Goal: Ask a question: Seek information or help from site administrators or community

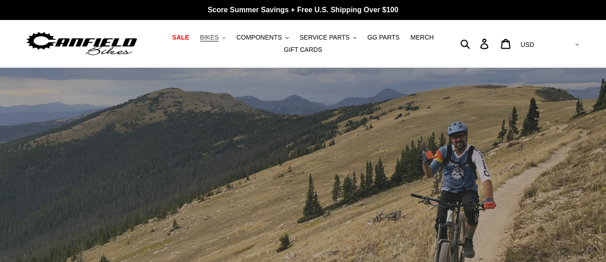
click at [219, 38] on span "BIKES" at bounding box center [209, 38] width 19 height 8
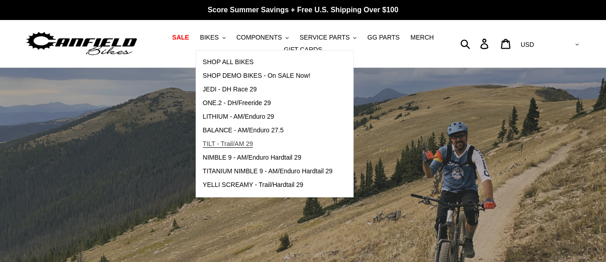
click at [241, 142] on span "TILT - Trail/AM 29" at bounding box center [228, 144] width 50 height 8
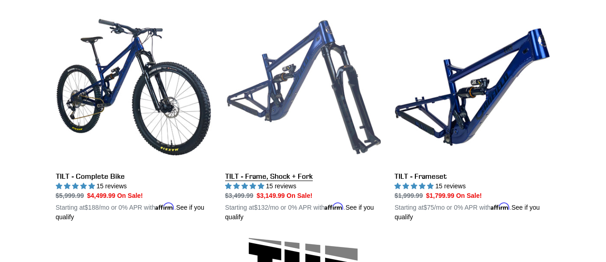
scroll to position [272, 0]
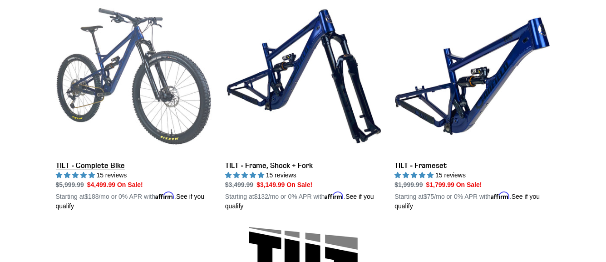
click at [90, 165] on link "TILT - Complete Bike" at bounding box center [134, 104] width 156 height 213
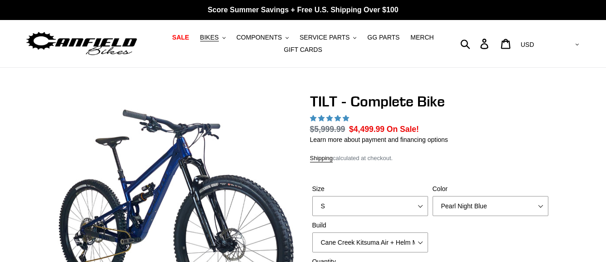
select select "highest-rating"
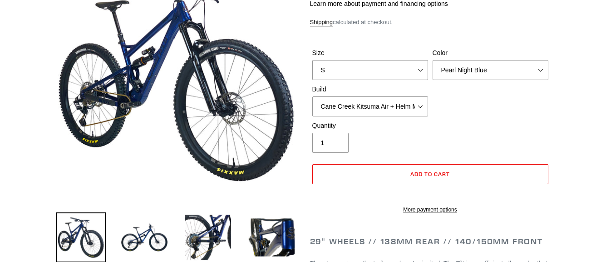
scroll to position [136, 0]
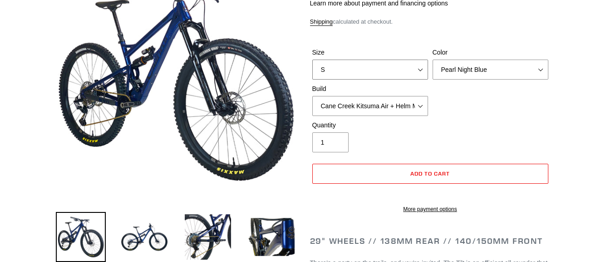
click at [361, 64] on select "S M L" at bounding box center [370, 69] width 116 height 20
select select "M"
click at [312, 59] on select "S M L" at bounding box center [370, 69] width 116 height 20
click at [348, 105] on select "Cane Creek Kitsuma Air + Helm MKII 140 + SRAM GX Cane Creek Kitsuma Air + Helm …" at bounding box center [370, 106] width 116 height 20
select select "Fox Float X + 36 SL Factory Grip X 140 + SRAM GX"
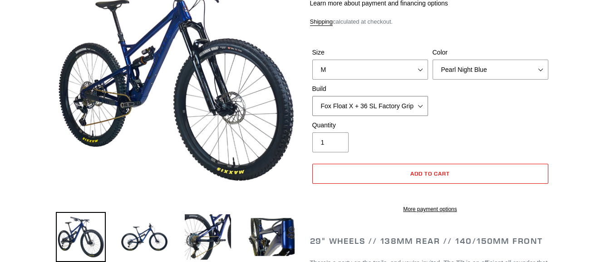
click at [312, 96] on select "Cane Creek Kitsuma Air + Helm MKII 140 + SRAM GX Cane Creek Kitsuma Air + Helm …" at bounding box center [370, 106] width 116 height 20
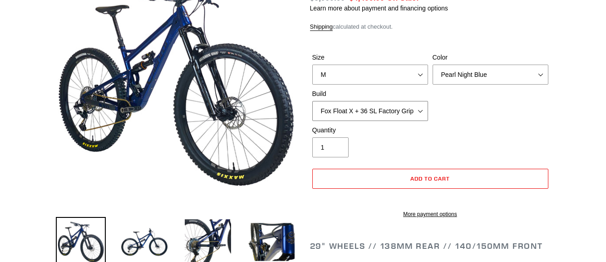
scroll to position [182, 0]
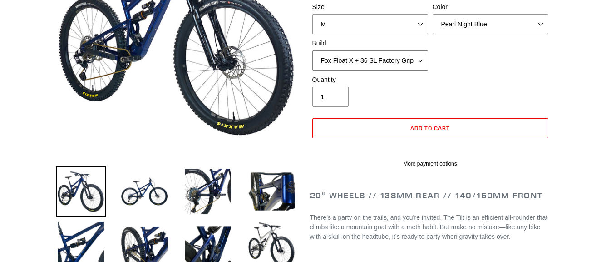
click at [405, 62] on select "Cane Creek Kitsuma Air + Helm MKII 140 + SRAM GX Cane Creek Kitsuma Air + Helm …" at bounding box center [370, 60] width 116 height 20
click at [410, 62] on select "Cane Creek Kitsuma Air + Helm MKII 140 + SRAM GX Cane Creek Kitsuma Air + Helm …" at bounding box center [370, 60] width 116 height 20
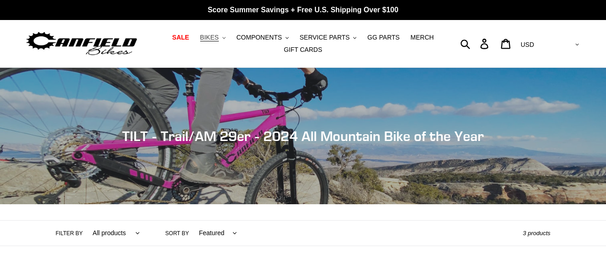
click at [219, 40] on span "BIKES" at bounding box center [209, 38] width 19 height 8
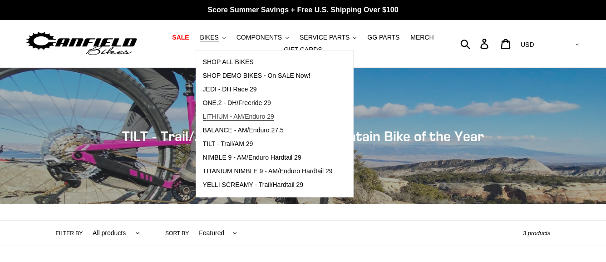
click at [234, 116] on span "LITHIUM - AM/Enduro 29" at bounding box center [238, 117] width 71 height 8
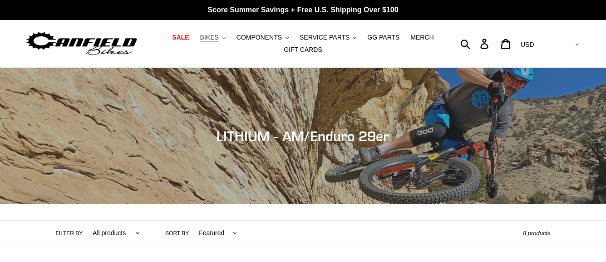
click at [219, 37] on span "BIKES" at bounding box center [209, 38] width 19 height 8
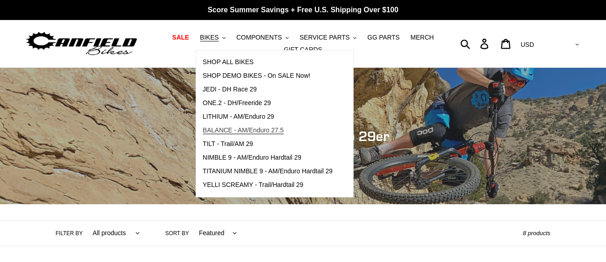
click at [230, 131] on span "BALANCE - AM/Enduro 27.5" at bounding box center [243, 130] width 81 height 8
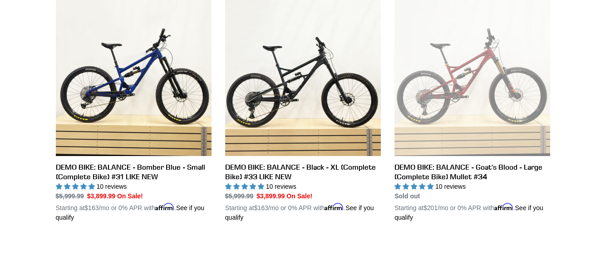
scroll to position [500, 0]
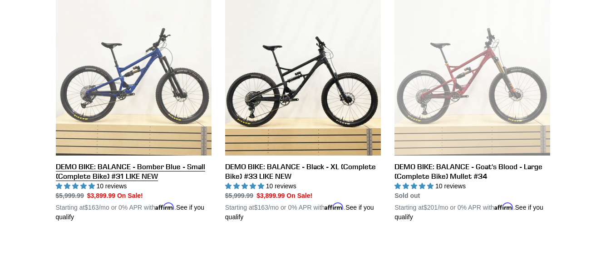
click at [179, 163] on link "DEMO BIKE: BALANCE - Bomber Blue - Small (Complete Bike) #31 LIKE NEW" at bounding box center [134, 111] width 156 height 222
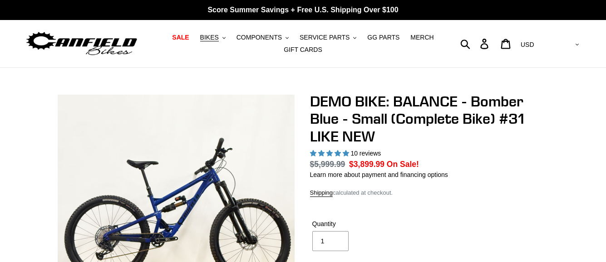
select select "highest-rating"
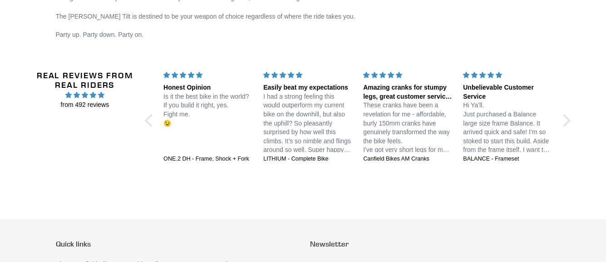
scroll to position [1589, 0]
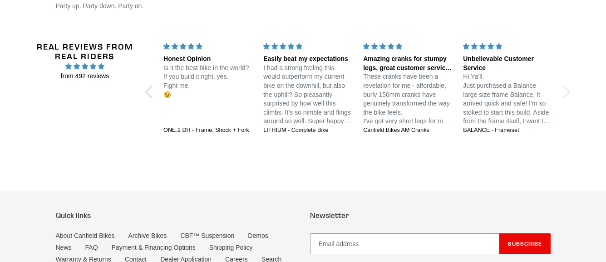
click at [568, 89] on div at bounding box center [564, 91] width 13 height 13
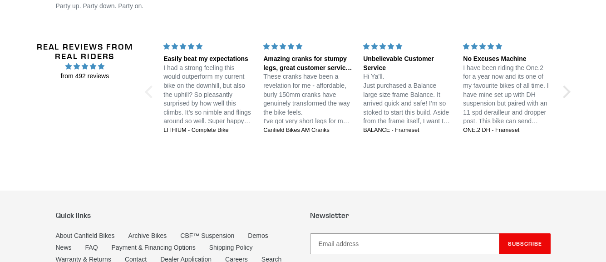
click at [145, 89] on div at bounding box center [151, 91] width 13 height 13
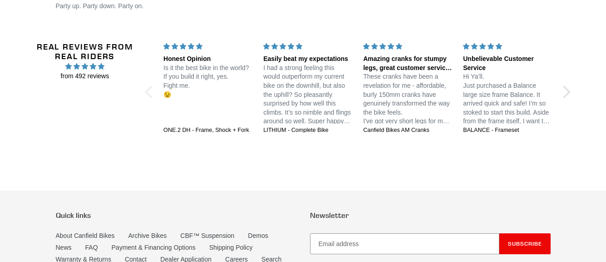
click at [145, 89] on div at bounding box center [151, 91] width 13 height 13
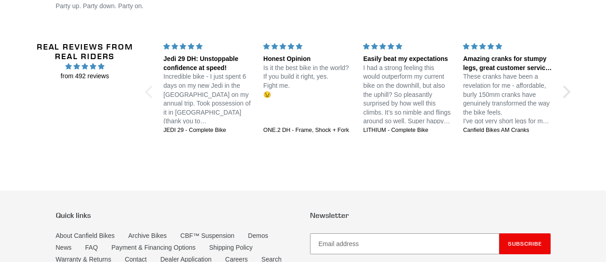
click at [149, 86] on div at bounding box center [151, 91] width 13 height 13
click at [565, 89] on div at bounding box center [564, 91] width 13 height 13
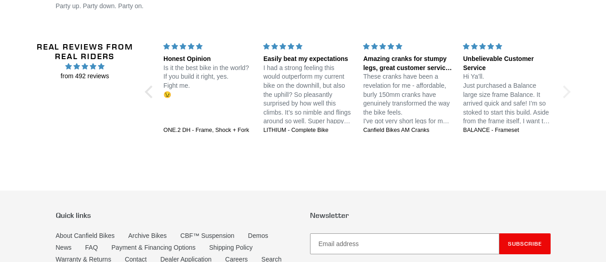
click at [566, 89] on div at bounding box center [564, 91] width 13 height 13
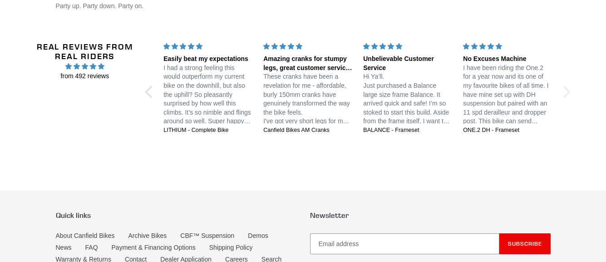
click at [566, 89] on div at bounding box center [564, 91] width 13 height 13
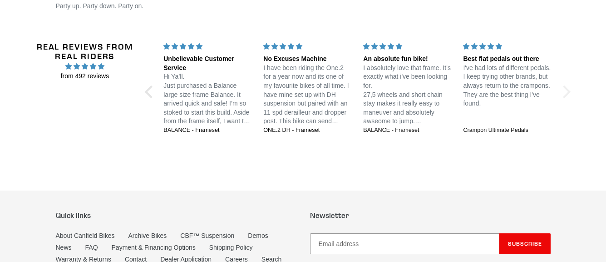
click at [566, 89] on div at bounding box center [564, 91] width 13 height 13
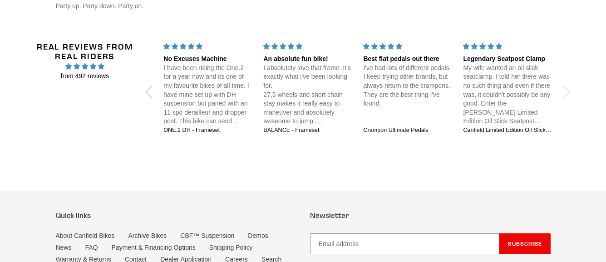
click at [566, 89] on div at bounding box center [564, 91] width 13 height 13
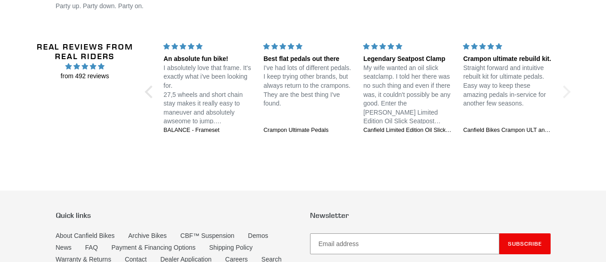
click at [566, 89] on div at bounding box center [564, 91] width 13 height 13
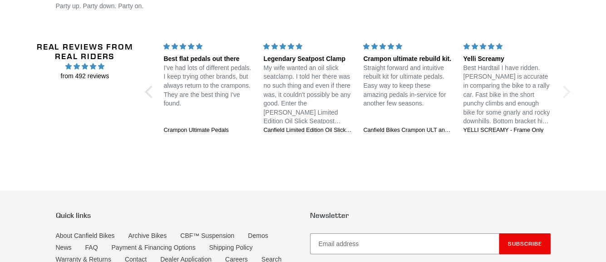
click at [566, 89] on div at bounding box center [564, 91] width 13 height 13
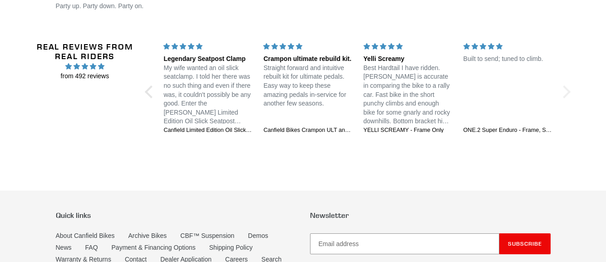
click at [566, 89] on div at bounding box center [564, 91] width 13 height 13
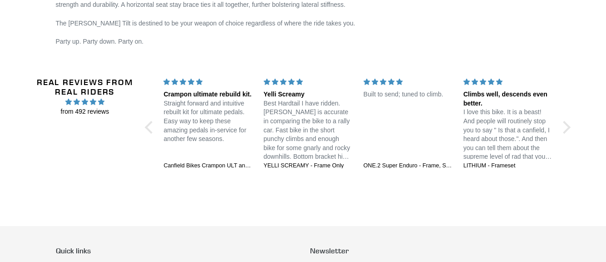
scroll to position [1551, 0]
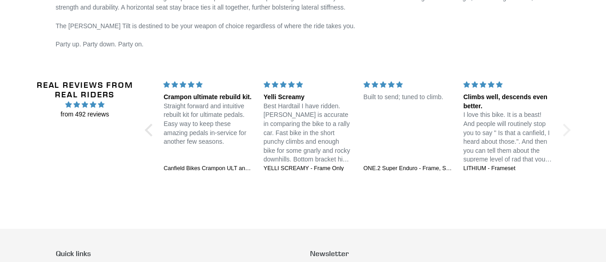
click at [565, 123] on div at bounding box center [564, 129] width 13 height 13
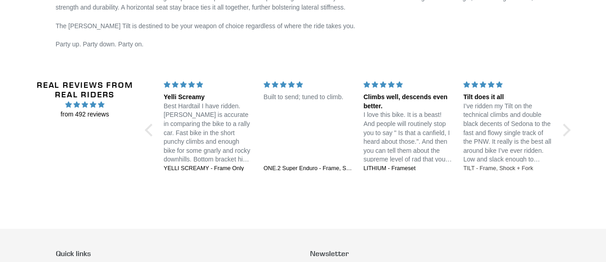
click at [497, 166] on div "TILT - Frame, Shock + Fork" at bounding box center [508, 168] width 89 height 8
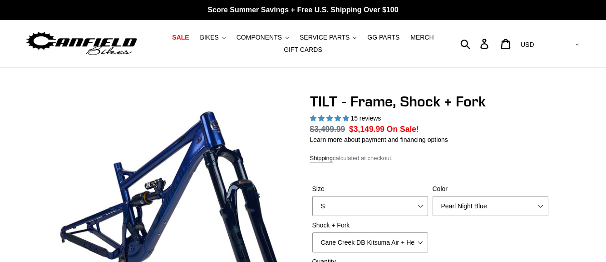
select select "highest-rating"
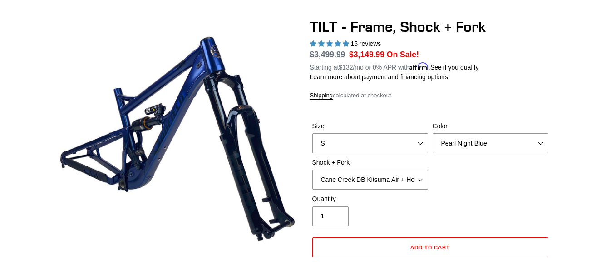
scroll to position [120, 0]
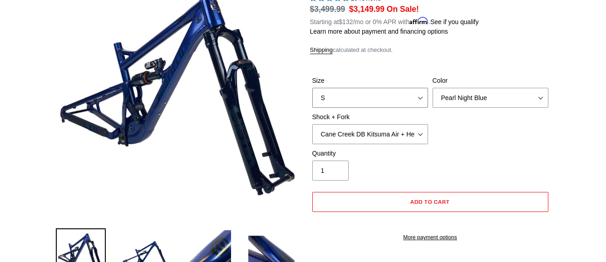
click at [395, 102] on select "S M L XL" at bounding box center [370, 98] width 116 height 20
select select "M"
click at [312, 88] on select "S M L XL" at bounding box center [370, 98] width 116 height 20
click at [507, 95] on select "Pearl Night Blue" at bounding box center [491, 98] width 116 height 20
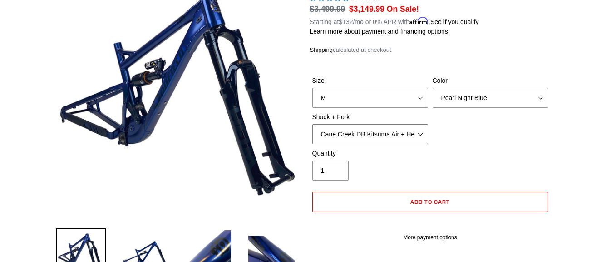
click at [386, 134] on select "Cane Creek DB Kitsuma Air + Helm MKII 140mm Cane Creek DB Kitsuma Air + Fox 36 …" at bounding box center [370, 134] width 116 height 20
select select "Fox Float X + Fox 36 Grip X Factory 150mm"
click at [312, 124] on select "Cane Creek DB Kitsuma Air + Helm MKII 140mm Cane Creek DB Kitsuma Air + Fox 36 …" at bounding box center [370, 134] width 116 height 20
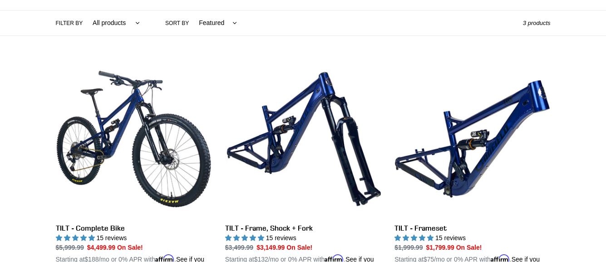
scroll to position [255, 0]
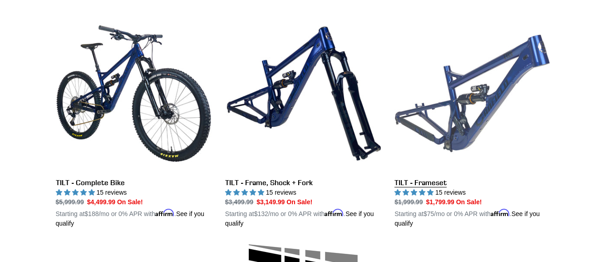
click at [429, 181] on link "TILT - Frameset" at bounding box center [473, 121] width 156 height 213
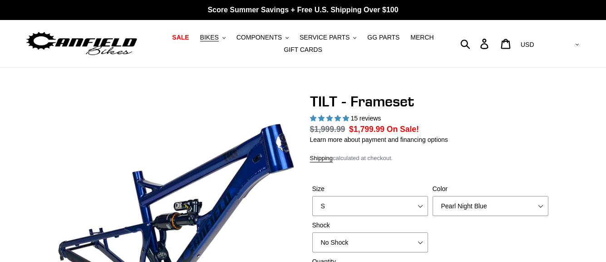
select select "highest-rating"
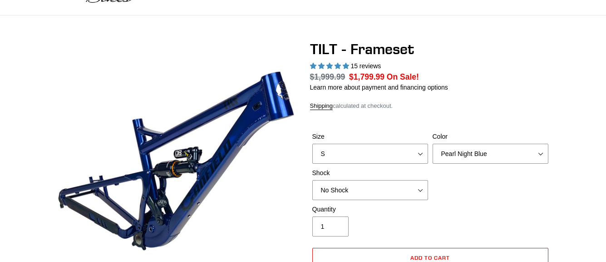
scroll to position [91, 0]
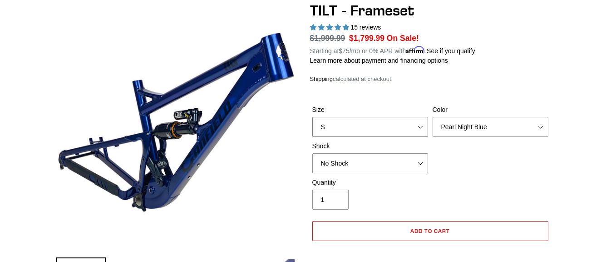
click at [399, 129] on select "S M L XL" at bounding box center [370, 127] width 116 height 20
select select "M"
click at [312, 117] on select "S M L XL" at bounding box center [370, 127] width 116 height 20
click at [400, 157] on select "No Shock Cane Creek DB Kitsuma Air RockShox Deluxe Ultimate Fox FLOAT X EXT Sto…" at bounding box center [370, 163] width 116 height 20
click at [312, 153] on select "No Shock Cane Creek DB Kitsuma Air RockShox Deluxe Ultimate Fox FLOAT X EXT Sto…" at bounding box center [370, 163] width 116 height 20
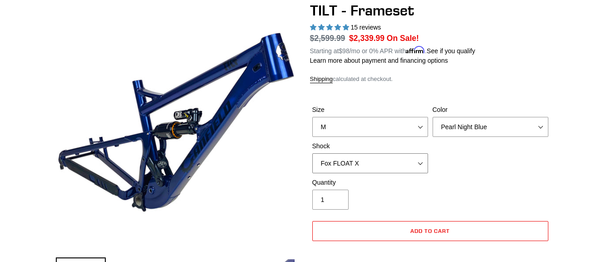
click at [367, 163] on select "No Shock Cane Creek DB Kitsuma Air RockShox Deluxe Ultimate Fox FLOAT X EXT Sto…" at bounding box center [370, 163] width 116 height 20
select select "No Shock"
click at [312, 153] on select "No Shock Cane Creek DB Kitsuma Air RockShox Deluxe Ultimate Fox FLOAT X EXT Sto…" at bounding box center [370, 163] width 116 height 20
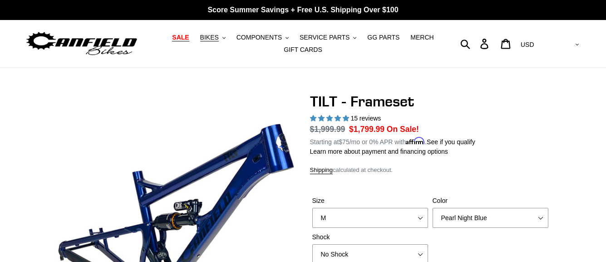
click at [189, 38] on span "SALE" at bounding box center [180, 38] width 17 height 8
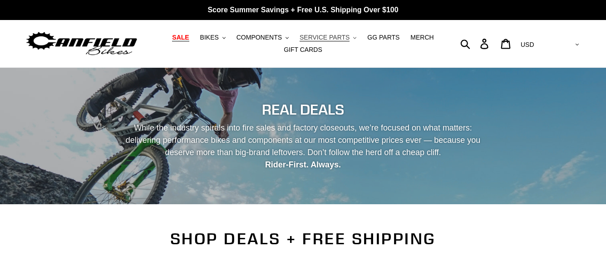
click at [327, 37] on span "SERVICE PARTS" at bounding box center [325, 38] width 50 height 8
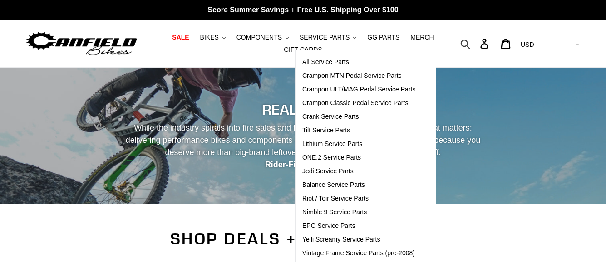
click at [470, 44] on icon "button" at bounding box center [465, 44] width 10 height 10
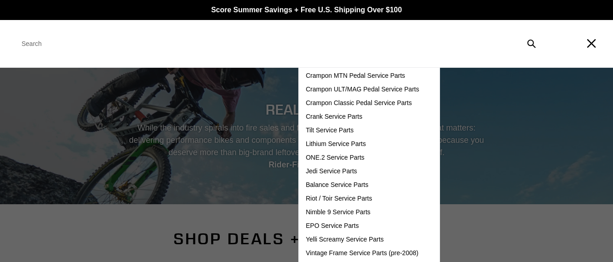
click at [59, 42] on input "Search" at bounding box center [277, 44] width 529 height 20
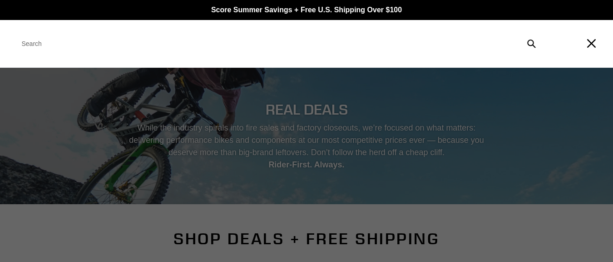
type input "i"
click at [56, 37] on input "i" at bounding box center [277, 44] width 529 height 20
type input "size chart"
click at [522, 34] on button "Submit" at bounding box center [532, 44] width 20 height 20
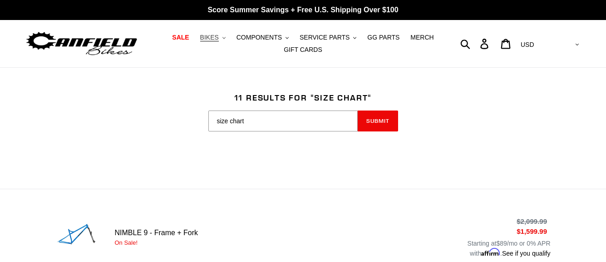
click at [219, 39] on span "BIKES" at bounding box center [209, 38] width 19 height 8
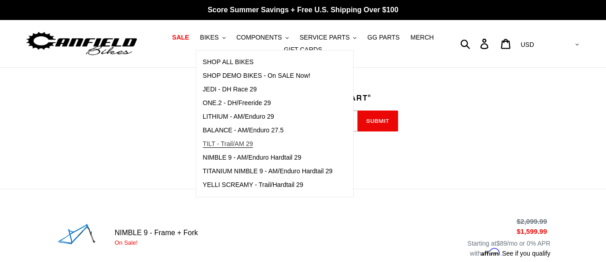
click at [244, 144] on span "TILT - Trail/AM 29" at bounding box center [228, 144] width 50 height 8
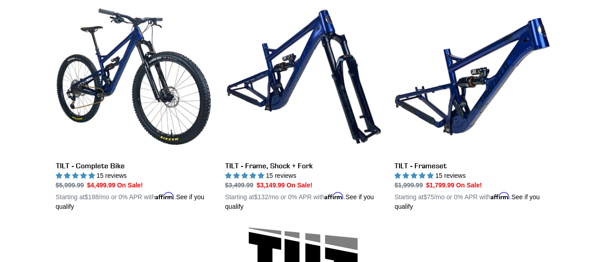
scroll to position [272, 0]
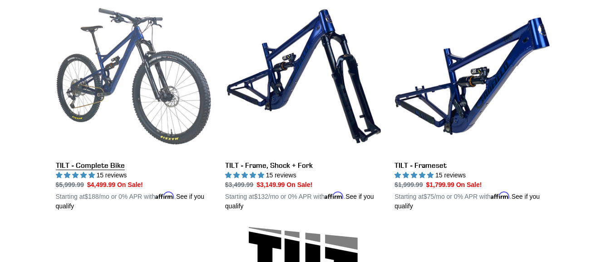
click at [134, 115] on link "TILT - Complete Bike" at bounding box center [134, 104] width 156 height 213
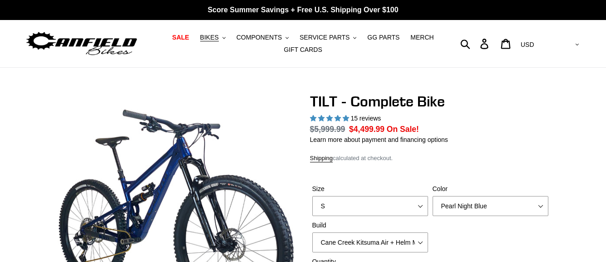
select select "highest-rating"
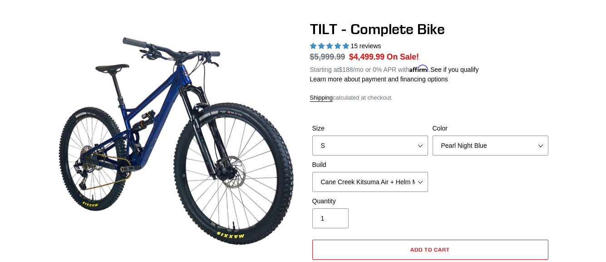
scroll to position [91, 0]
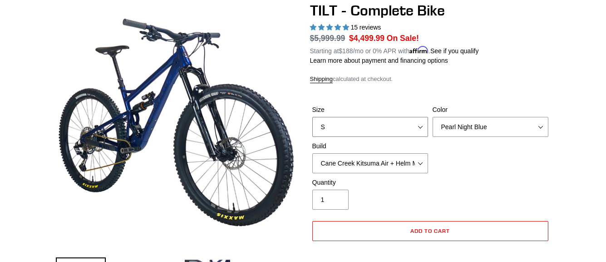
click at [353, 131] on select "S M L" at bounding box center [370, 127] width 116 height 20
select select "M"
click at [312, 117] on select "S M L" at bounding box center [370, 127] width 116 height 20
click at [377, 161] on select "Cane Creek Kitsuma Air + Helm MKII 140 + SRAM GX Cane Creek Kitsuma Air + Helm …" at bounding box center [370, 163] width 116 height 20
click at [312, 153] on select "Cane Creek Kitsuma Air + Helm MKII 140 + SRAM GX Cane Creek Kitsuma Air + Helm …" at bounding box center [370, 163] width 116 height 20
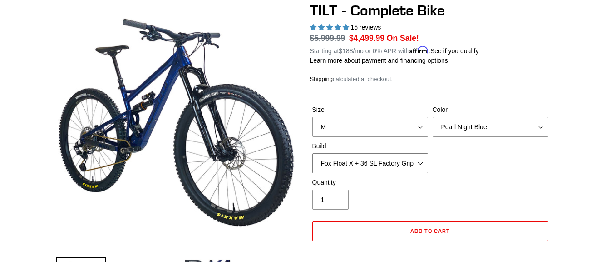
click at [367, 163] on select "Cane Creek Kitsuma Air + Helm MKII 140 + SRAM GX Cane Creek Kitsuma Air + Helm …" at bounding box center [370, 163] width 116 height 20
click at [312, 153] on select "Cane Creek Kitsuma Air + Helm MKII 140 + SRAM GX Cane Creek Kitsuma Air + Helm …" at bounding box center [370, 163] width 116 height 20
click at [366, 160] on select "Cane Creek Kitsuma Air + Helm MKII 140 + SRAM GX Cane Creek Kitsuma Air + Helm …" at bounding box center [370, 163] width 116 height 20
select select "Fox Float X + 36 SL Factory Grip X 140 + SRAM GX"
click at [312, 153] on select "Cane Creek Kitsuma Air + Helm MKII 140 + SRAM GX Cane Creek Kitsuma Air + Helm …" at bounding box center [370, 163] width 116 height 20
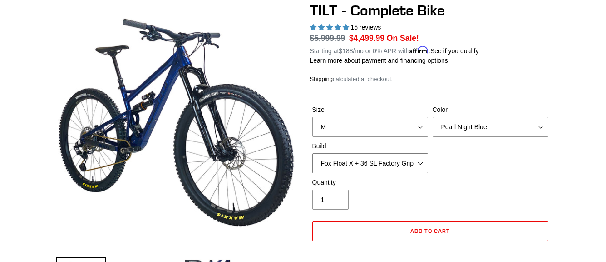
click at [393, 163] on select "Cane Creek Kitsuma Air + Helm MKII 140 + SRAM GX Cane Creek Kitsuma Air + Helm …" at bounding box center [370, 163] width 116 height 20
click at [498, 163] on div "Size S M L Color Pearl Night Blue Stealth Silver Raw Build Cane Creek Kitsuma A…" at bounding box center [430, 141] width 241 height 73
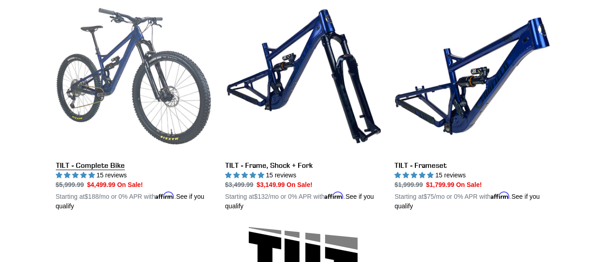
click at [94, 165] on link "TILT - Complete Bike" at bounding box center [134, 104] width 156 height 213
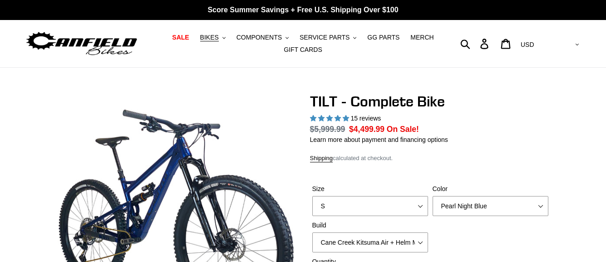
select select "highest-rating"
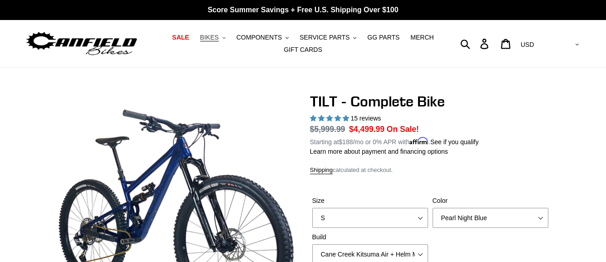
click at [219, 35] on span "BIKES" at bounding box center [209, 38] width 19 height 8
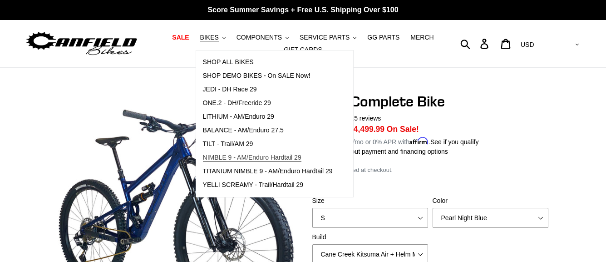
click at [239, 159] on span "NIMBLE 9 - AM/Enduro Hardtail 29" at bounding box center [252, 157] width 99 height 8
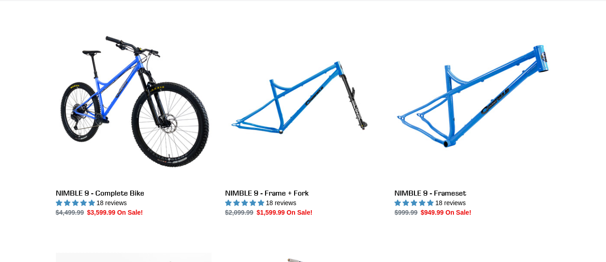
scroll to position [272, 0]
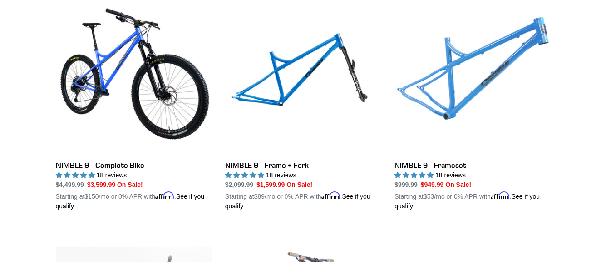
click at [441, 166] on link "NIMBLE 9 - Frameset" at bounding box center [473, 104] width 156 height 213
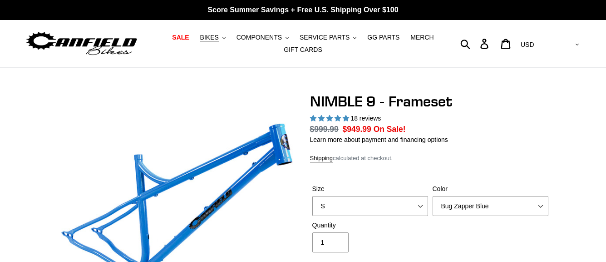
select select "highest-rating"
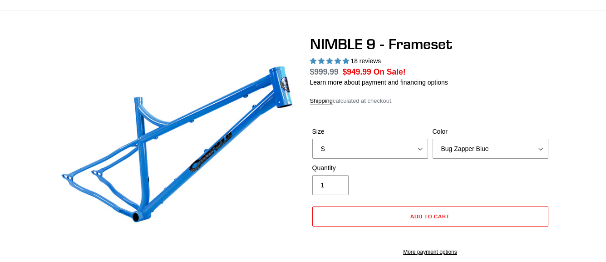
scroll to position [91, 0]
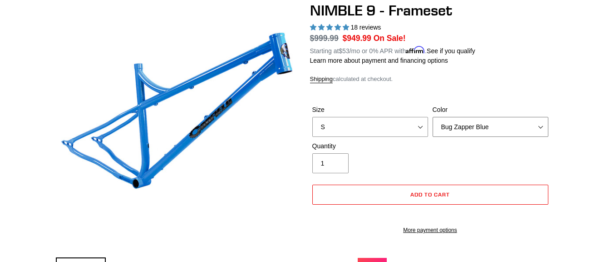
click at [466, 125] on select "Bug Zapper Blue Purple Haze -Sold Out Galaxy Black" at bounding box center [491, 127] width 116 height 20
select select "Galaxy Black"
click at [433, 117] on select "Bug Zapper Blue Purple Haze -Sold Out Galaxy Black" at bounding box center [491, 127] width 116 height 20
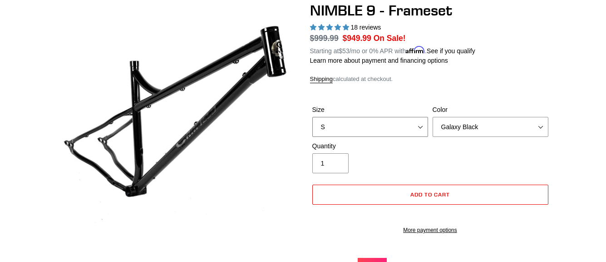
click at [416, 133] on select "S M L XL" at bounding box center [370, 127] width 116 height 20
select select "M"
click at [312, 117] on select "S M L XL" at bounding box center [370, 127] width 116 height 20
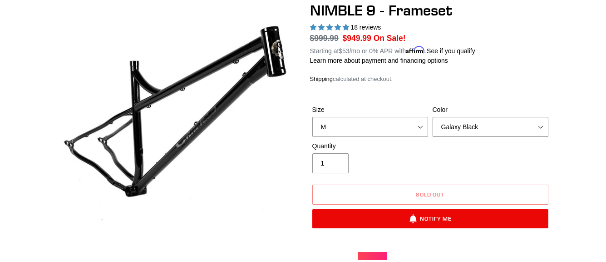
click at [469, 124] on select "Bug Zapper Blue Purple Haze -Sold Out Galaxy Black" at bounding box center [491, 127] width 116 height 20
click at [433, 117] on select "Bug Zapper Blue Purple Haze -Sold Out Galaxy Black" at bounding box center [491, 127] width 116 height 20
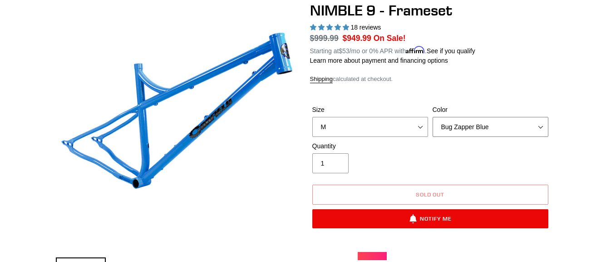
click at [485, 127] on select "Bug Zapper Blue Purple Haze -Sold Out Galaxy Black" at bounding box center [491, 127] width 116 height 20
select select "Purple Haze -Sold Out"
click at [433, 117] on select "Bug Zapper Blue Purple Haze -Sold Out Galaxy Black" at bounding box center [491, 127] width 116 height 20
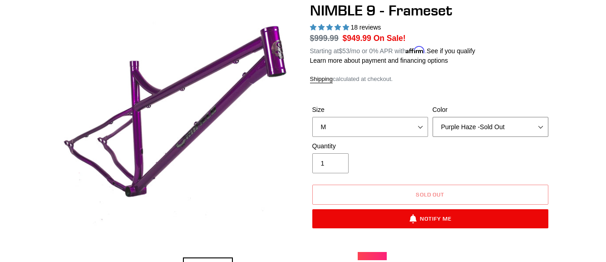
click at [483, 129] on select "Bug Zapper Blue Purple Haze -Sold Out Galaxy Black" at bounding box center [491, 127] width 116 height 20
click at [485, 85] on div "NIMBLE 9 - Frameset 18 reviews Regular price $999.99 Sale price $949.99 On Sale…" at bounding box center [430, 138] width 241 height 272
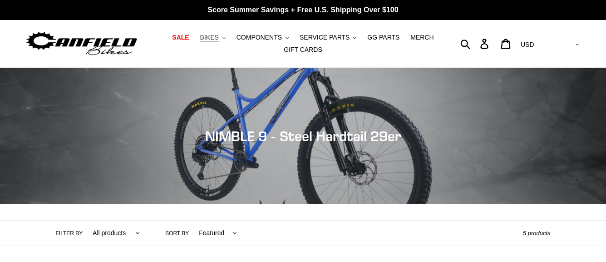
click at [226, 39] on button "BIKES .cls-1{fill:#231f20}" at bounding box center [213, 37] width 35 height 12
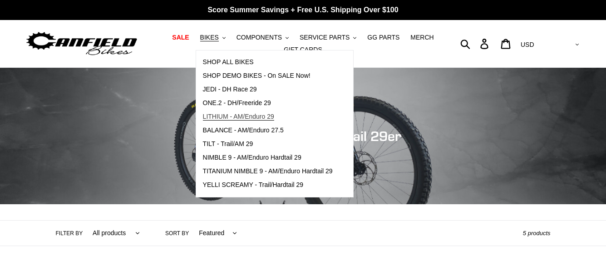
click at [233, 116] on span "LITHIUM - AM/Enduro 29" at bounding box center [238, 117] width 71 height 8
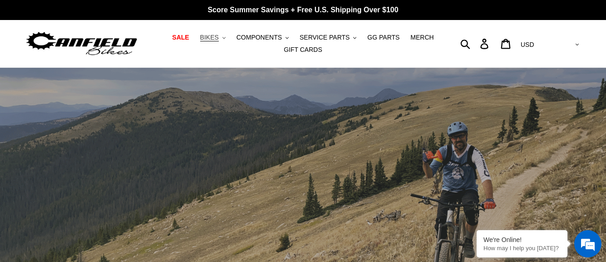
click at [219, 40] on span "BIKES" at bounding box center [209, 38] width 19 height 8
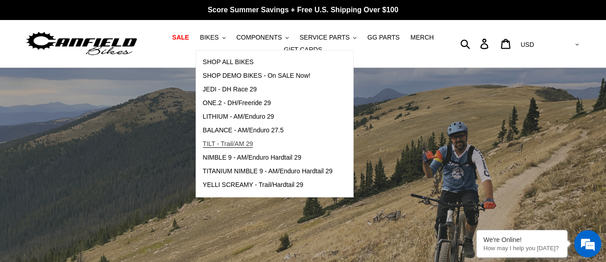
click at [239, 143] on span "TILT - Trail/AM 29" at bounding box center [228, 144] width 50 height 8
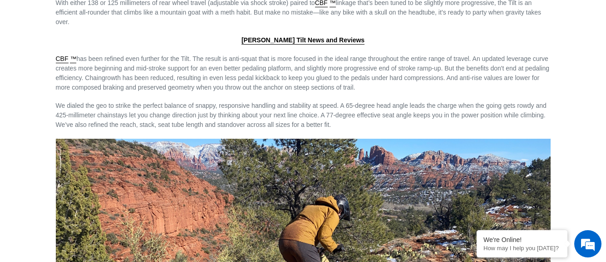
scroll to position [1090, 0]
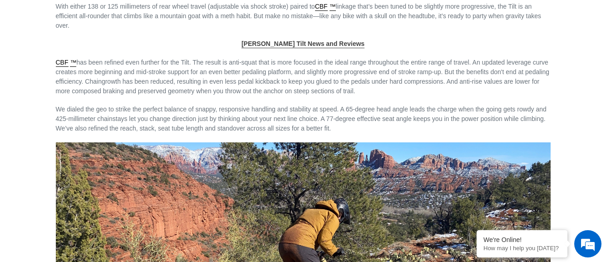
click at [280, 41] on span "[PERSON_NAME] Tilt News and Reviews" at bounding box center [303, 43] width 123 height 7
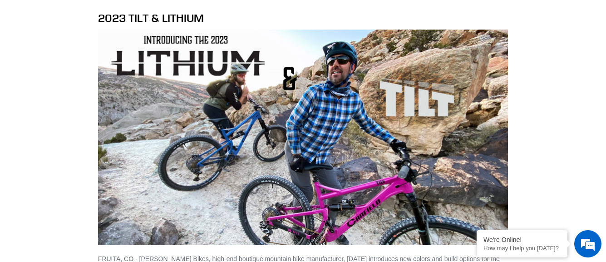
scroll to position [545, 0]
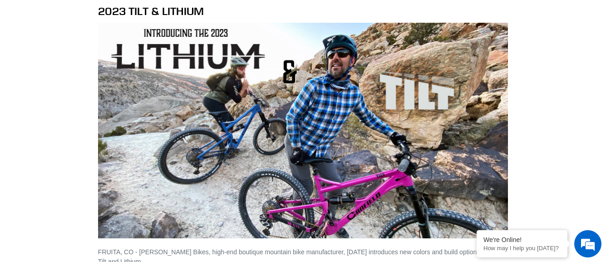
click at [292, 119] on img at bounding box center [303, 130] width 410 height 215
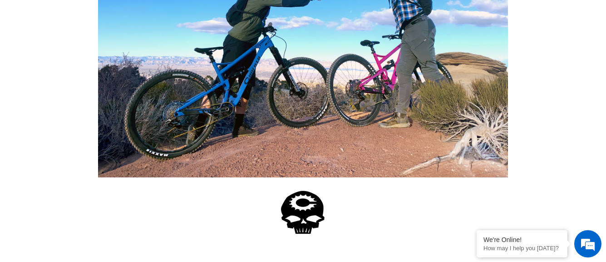
scroll to position [3224, 0]
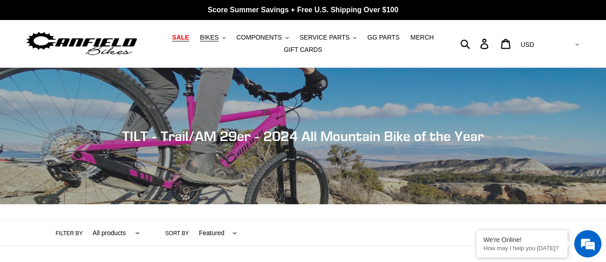
click at [189, 37] on span "SALE" at bounding box center [180, 38] width 17 height 8
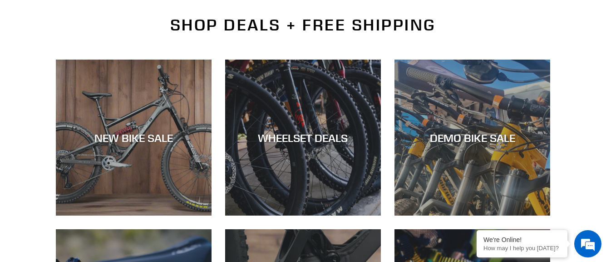
scroll to position [227, 0]
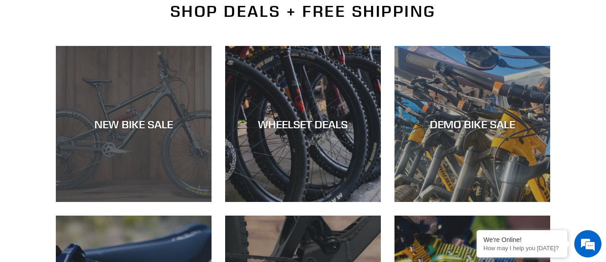
click at [150, 129] on div "NEW BIKE SALE" at bounding box center [134, 123] width 156 height 13
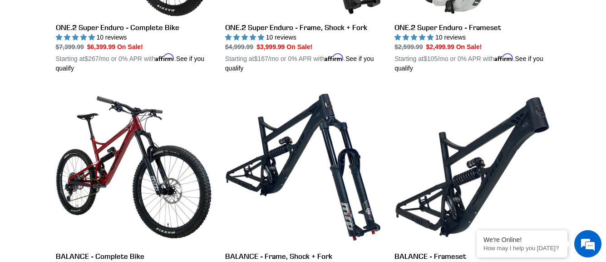
scroll to position [908, 0]
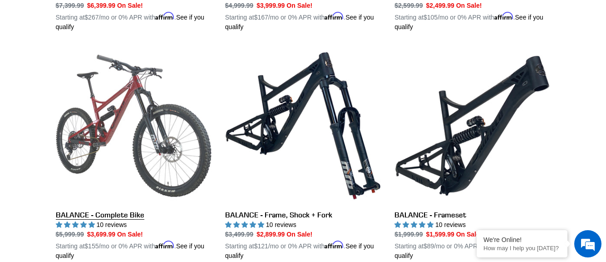
click at [91, 213] on link "BALANCE - Complete Bike" at bounding box center [134, 154] width 156 height 213
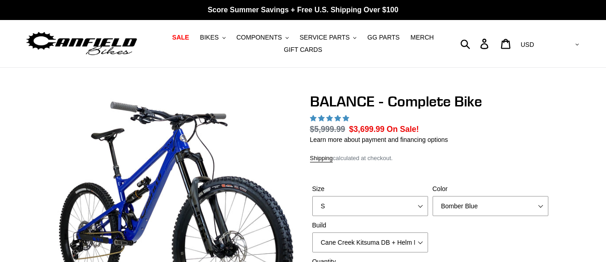
select select "highest-rating"
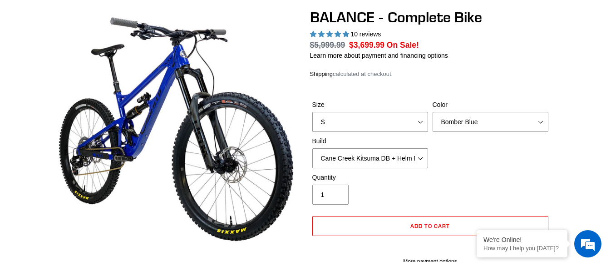
scroll to position [91, 0]
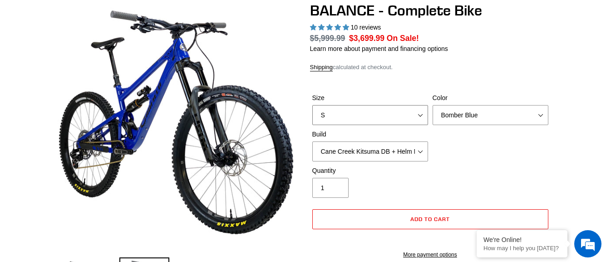
click at [359, 122] on select "S M L XL" at bounding box center [370, 115] width 116 height 20
select select "M"
click at [312, 105] on select "S M L XL" at bounding box center [370, 115] width 116 height 20
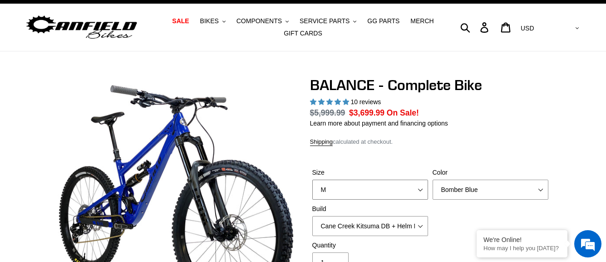
scroll to position [0, 0]
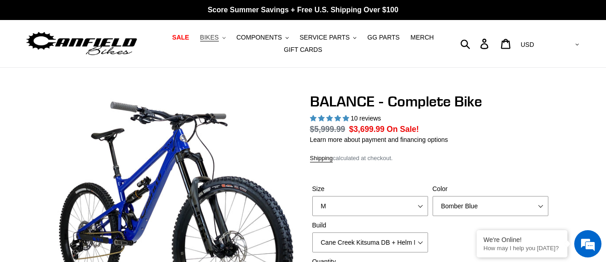
click at [228, 36] on button "BIKES .cls-1{fill:#231f20}" at bounding box center [213, 37] width 35 height 12
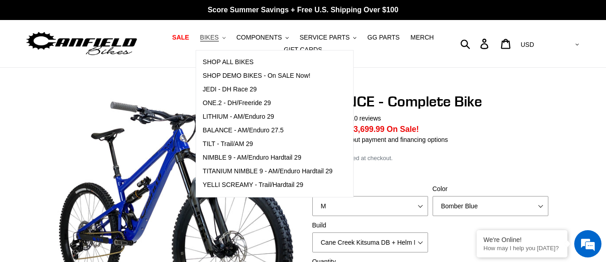
click at [228, 36] on button "BIKES .cls-1{fill:#231f20}" at bounding box center [213, 37] width 35 height 12
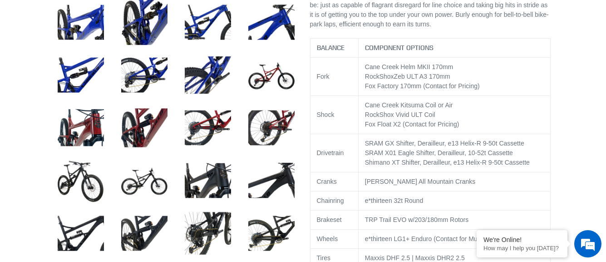
scroll to position [409, 0]
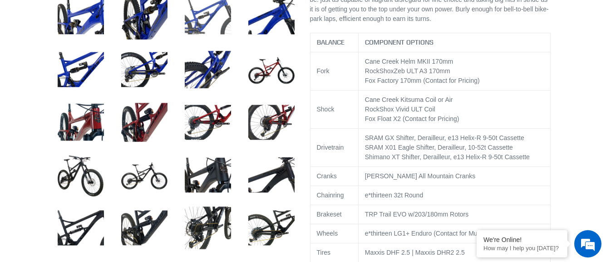
click at [203, 21] on img at bounding box center [208, 17] width 50 height 50
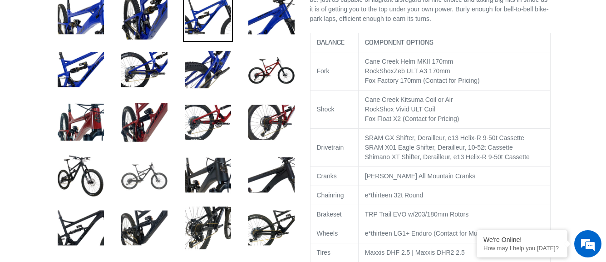
click at [139, 174] on img at bounding box center [144, 175] width 50 height 50
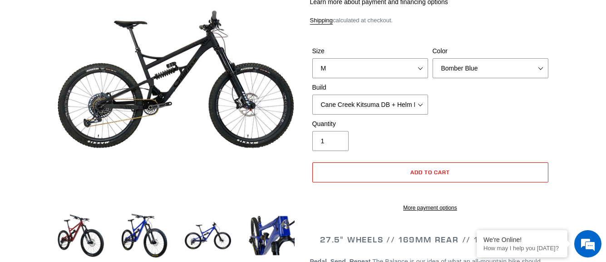
scroll to position [136, 0]
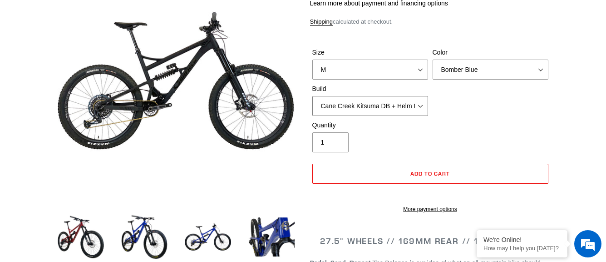
click at [417, 104] on select "Cane Creek Kitsuma DB + Helm MKII + SRAM GX Cane Creek Kitsuma DB + Helm MKII +…" at bounding box center [370, 106] width 116 height 20
select select "RockShox Vivid ULT + Zeb ULT + SRAM GX"
click at [312, 96] on select "Cane Creek Kitsuma DB + Helm MKII + SRAM GX Cane Creek Kitsuma DB + Helm MKII +…" at bounding box center [370, 106] width 116 height 20
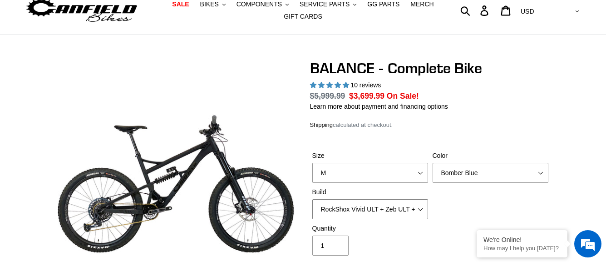
scroll to position [0, 0]
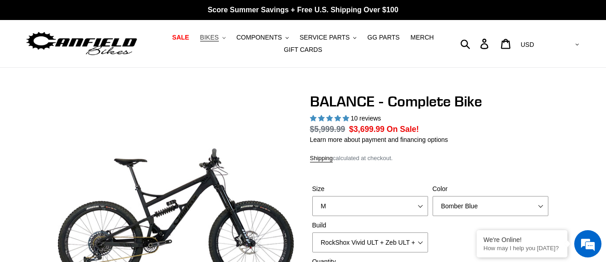
click at [219, 35] on span "BIKES" at bounding box center [209, 38] width 19 height 8
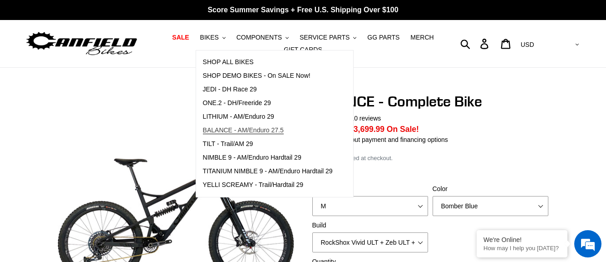
click at [230, 129] on span "BALANCE - AM/Enduro 27.5" at bounding box center [243, 130] width 81 height 8
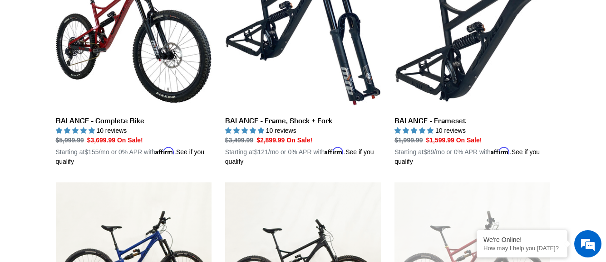
scroll to position [318, 0]
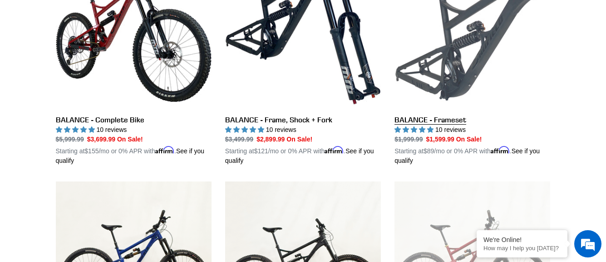
click at [411, 122] on link "BALANCE - Frameset" at bounding box center [473, 59] width 156 height 213
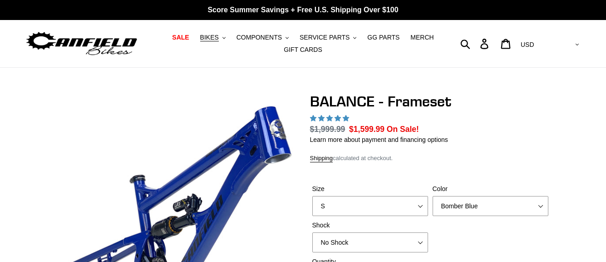
select select "highest-rating"
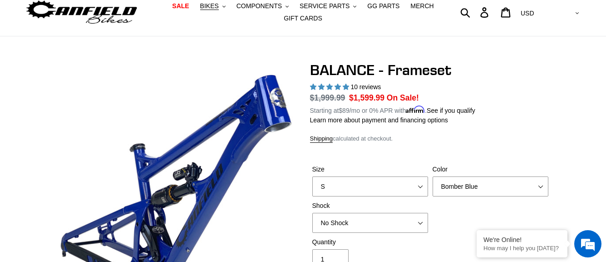
scroll to position [91, 0]
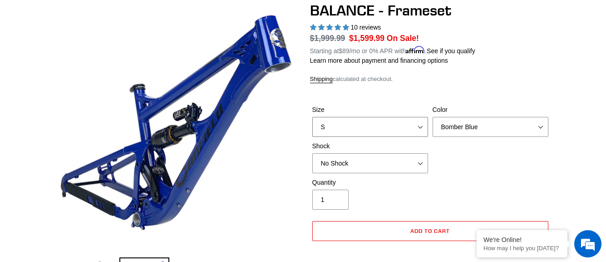
click at [383, 124] on select "S M L XL" at bounding box center [370, 127] width 116 height 20
select select "M"
click at [312, 117] on select "S M L XL" at bounding box center [370, 127] width 116 height 20
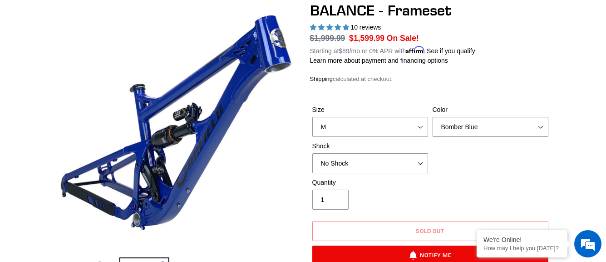
click at [475, 118] on select "Bomber Blue Goat's Blood Stealth Black" at bounding box center [491, 127] width 116 height 20
click at [433, 117] on select "Bomber Blue Goat's Blood Stealth Black" at bounding box center [491, 127] width 116 height 20
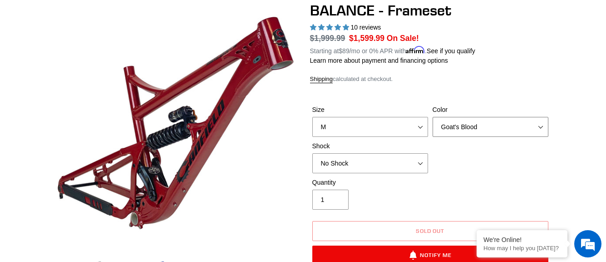
click at [465, 124] on select "Bomber Blue Goat's Blood Stealth Black" at bounding box center [491, 127] width 116 height 20
select select "Stealth Black"
click at [433, 117] on select "Bomber Blue Goat's Blood Stealth Black" at bounding box center [491, 127] width 116 height 20
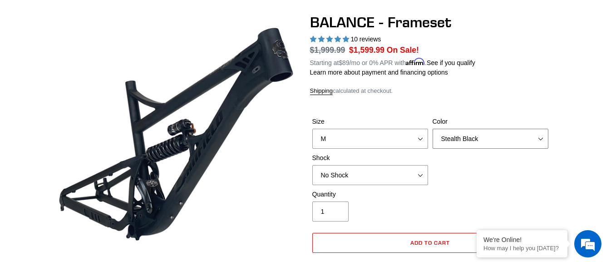
scroll to position [136, 0]
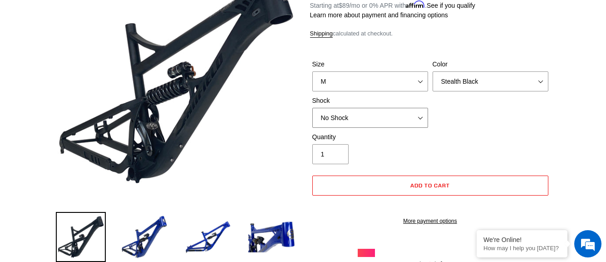
click at [400, 113] on select "No Shock Cane Creek Kitsuma Air Öhlins TTX2 Air EXT Storia V3-S" at bounding box center [370, 118] width 116 height 20
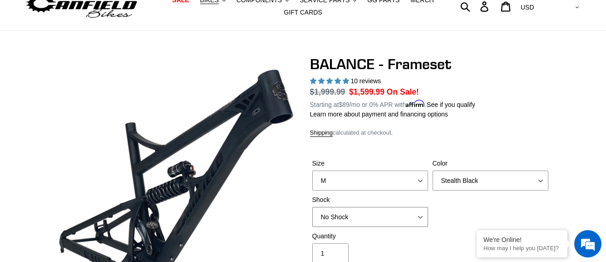
scroll to position [0, 0]
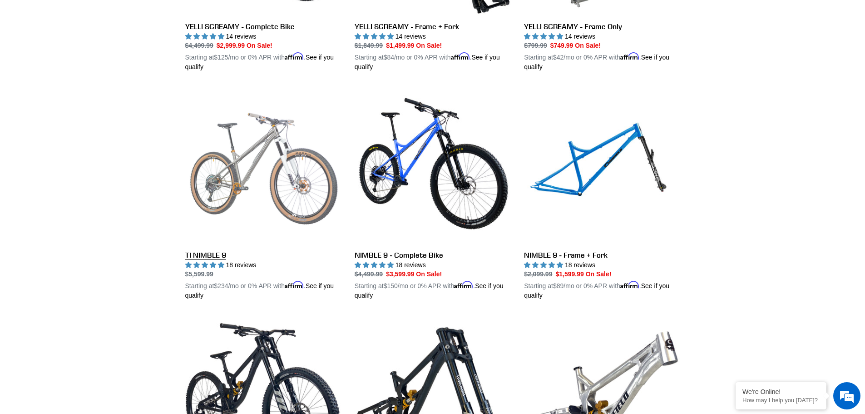
click at [191, 252] on link "TI NIMBLE 9" at bounding box center [263, 194] width 156 height 213
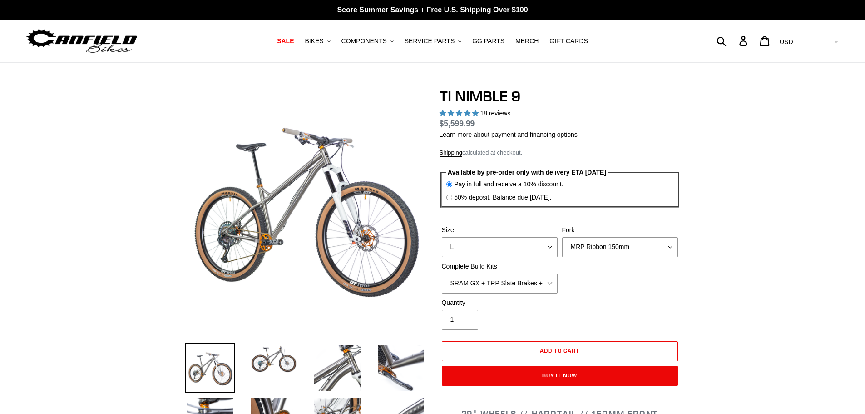
select select "highest-rating"
click at [506, 248] on select "S M L XL / XXL (Specify at checkout)" at bounding box center [500, 247] width 116 height 20
select select "M"
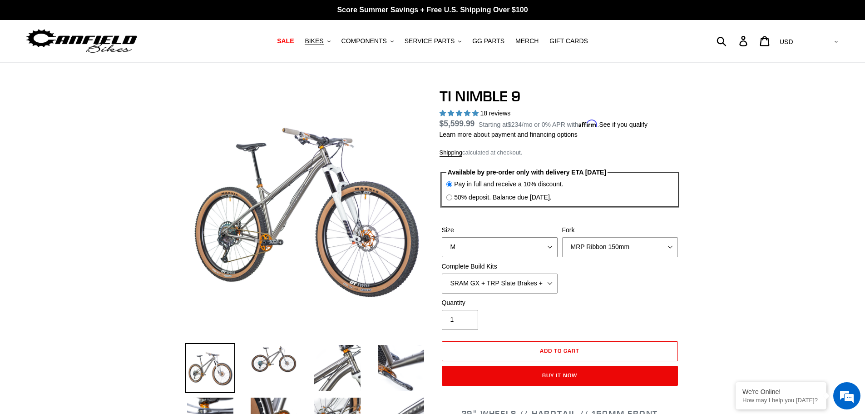
click at [442, 237] on select "S M L XL / XXL (Specify at checkout)" at bounding box center [500, 247] width 116 height 20
click at [613, 250] on select "MRP Ribbon 150mm RockShox Lyrik 150mm Fox Factory 36 150mm Cane Creek Helm 150m…" at bounding box center [620, 247] width 116 height 20
select select "Fox Factory 36 150mm"
click at [562, 237] on select "MRP Ribbon 150mm RockShox Lyrik 150mm Fox Factory 36 150mm Cane Creek Helm 150m…" at bounding box center [620, 247] width 116 height 20
click at [507, 284] on select "SRAM GX + TRP Slate Brakes + Rotors + e13 LG-1 Wheels SHIMANO XT + SHIMANO brak…" at bounding box center [500, 283] width 116 height 20
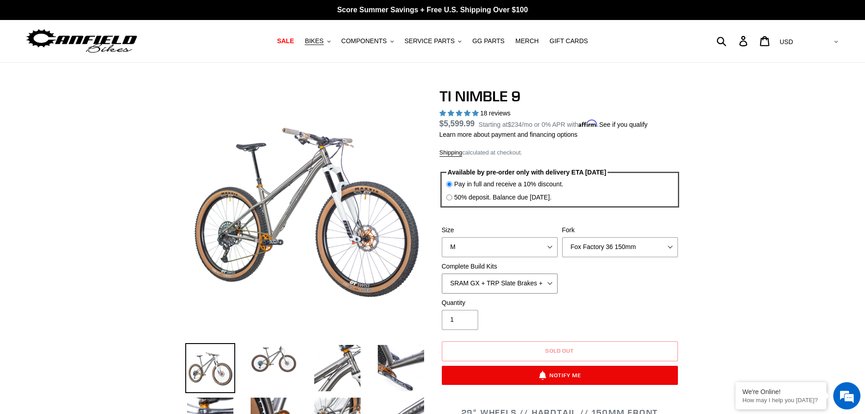
click at [507, 284] on select "SRAM GX + TRP Slate Brakes + Rotors + e13 LG-1 Wheels SHIMANO XT + SHIMANO brak…" at bounding box center [500, 283] width 116 height 20
click at [504, 283] on select "SRAM GX + TRP Slate Brakes + Rotors + e13 LG-1 Wheels SHIMANO XT + SHIMANO brak…" at bounding box center [500, 283] width 116 height 20
click at [442, 273] on select "SRAM GX + TRP Slate Brakes + Rotors + e13 LG-1 Wheels SHIMANO XT + SHIMANO brak…" at bounding box center [500, 283] width 116 height 20
click at [498, 276] on select "SRAM GX + TRP Slate Brakes + Rotors + e13 LG-1 Wheels SHIMANO XT + SHIMANO brak…" at bounding box center [500, 283] width 116 height 20
select select "SRAM GX + TRP Slate Brakes + Rotors + e13 LG-1 Wheels"
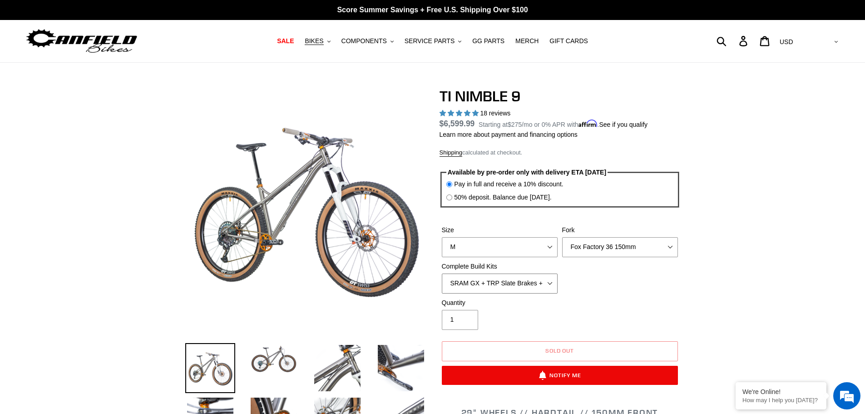
click at [442, 273] on select "SRAM GX + TRP Slate Brakes + Rotors + e13 LG-1 Wheels SHIMANO XT + SHIMANO brak…" at bounding box center [500, 283] width 116 height 20
click at [626, 246] on select "MRP Ribbon 150mm RockShox Lyrik 150mm Fox Factory 36 150mm Cane Creek Helm 150m…" at bounding box center [620, 247] width 116 height 20
click at [562, 237] on select "MRP Ribbon 150mm RockShox Lyrik 150mm Fox Factory 36 150mm Cane Creek Helm 150m…" at bounding box center [620, 247] width 116 height 20
click at [618, 247] on select "MRP Ribbon 150mm RockShox Lyrik 150mm Fox Factory 36 150mm Cane Creek Helm 150m…" at bounding box center [620, 247] width 116 height 20
click at [562, 237] on select "MRP Ribbon 150mm RockShox Lyrik 150mm Fox Factory 36 150mm Cane Creek Helm 150m…" at bounding box center [620, 247] width 116 height 20
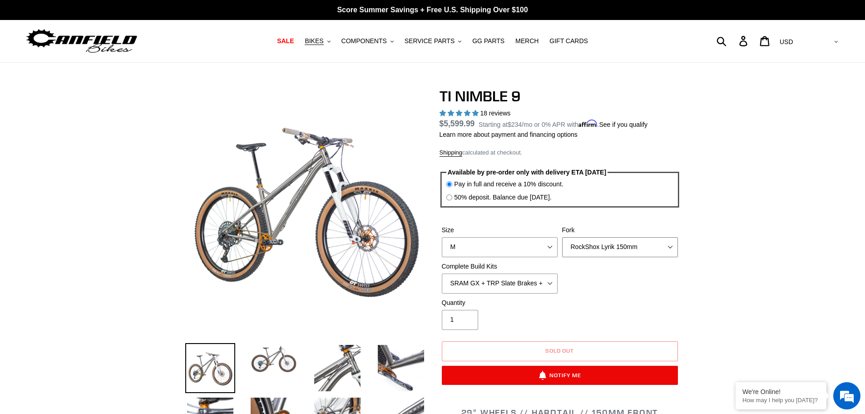
click at [616, 245] on select "MRP Ribbon 150mm RockShox Lyrik 150mm Fox Factory 36 150mm Cane Creek Helm 150m…" at bounding box center [620, 247] width 116 height 20
click at [562, 237] on select "MRP Ribbon 150mm RockShox Lyrik 150mm Fox Factory 36 150mm Cane Creek Helm 150m…" at bounding box center [620, 247] width 116 height 20
click at [615, 250] on select "MRP Ribbon 150mm RockShox Lyrik 150mm Fox Factory 36 150mm Cane Creek Helm 150m…" at bounding box center [620, 247] width 116 height 20
select select "Fork - None"
click at [562, 237] on select "MRP Ribbon 150mm RockShox Lyrik 150mm Fox Factory 36 150mm Cane Creek Helm 150m…" at bounding box center [620, 247] width 116 height 20
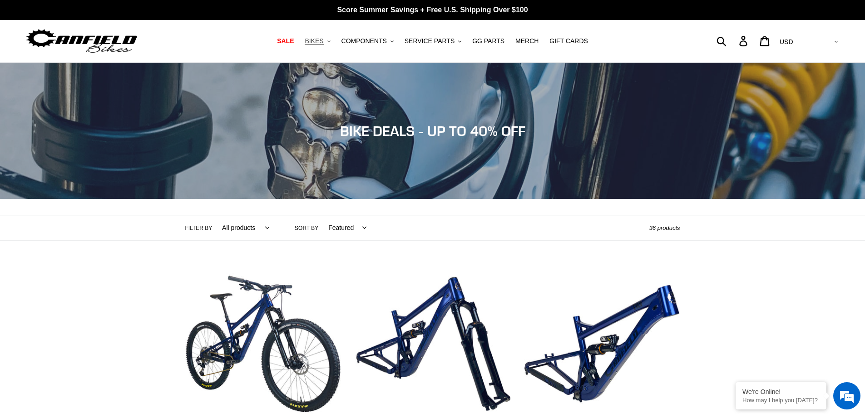
click at [323, 40] on span "BIKES" at bounding box center [314, 41] width 19 height 8
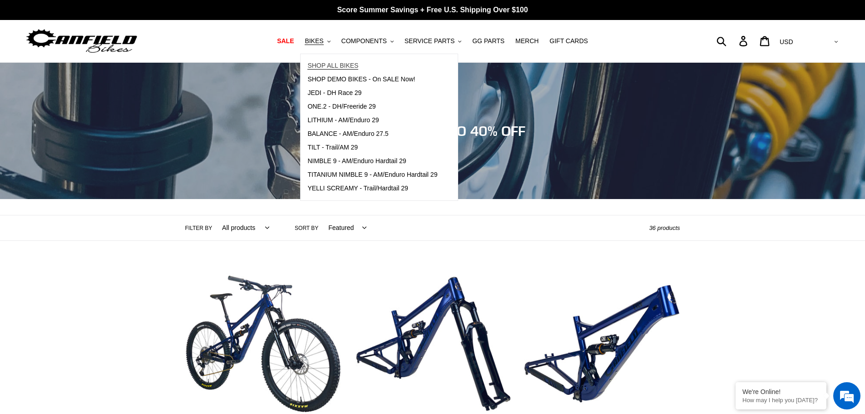
click at [331, 63] on span "SHOP ALL BIKES" at bounding box center [332, 66] width 51 height 8
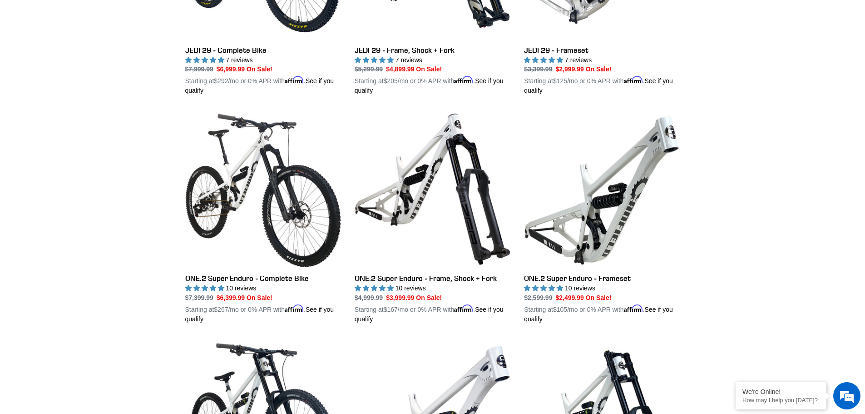
scroll to position [1317, 0]
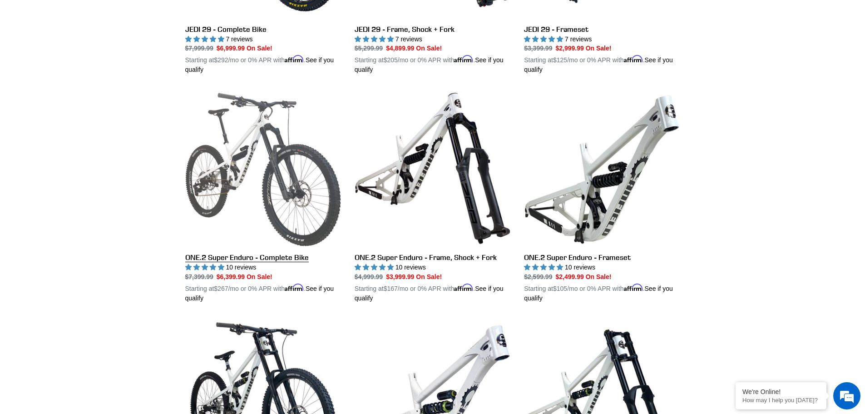
click at [214, 252] on link "ONE.2 Super Enduro - Complete Bike" at bounding box center [263, 196] width 156 height 213
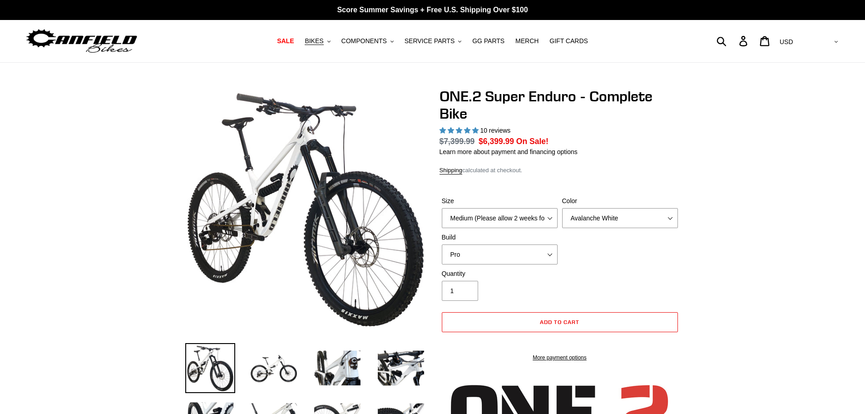
select select "highest-rating"
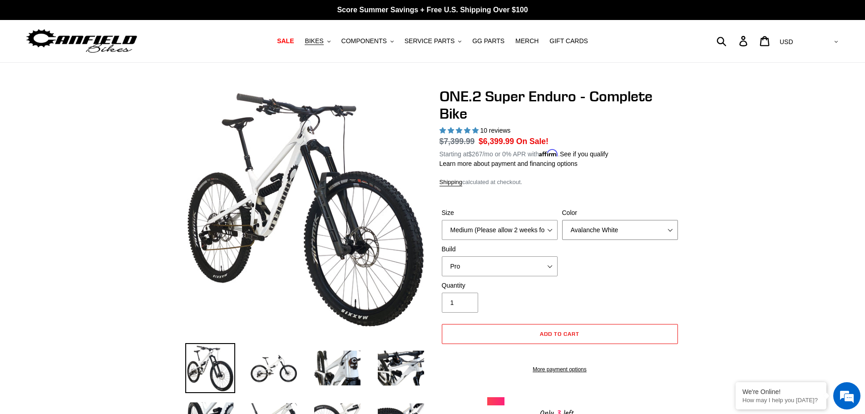
click at [608, 233] on select "Avalanche White Bentonite Grey" at bounding box center [620, 230] width 116 height 20
click at [562, 220] on select "Avalanche White Bentonite Grey" at bounding box center [620, 230] width 116 height 20
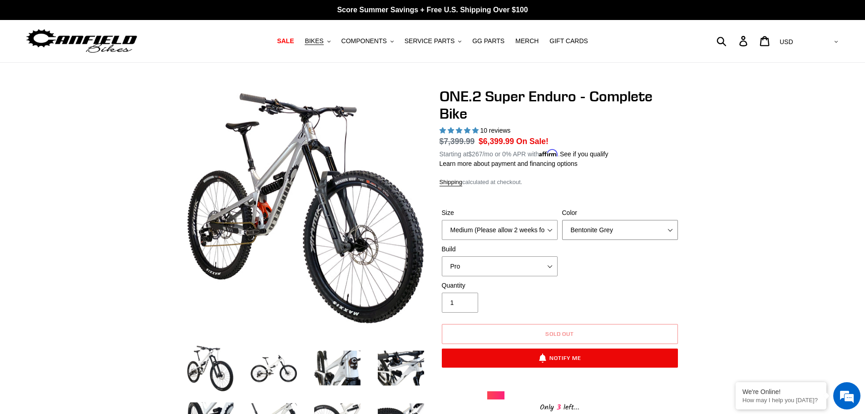
click at [609, 228] on select "Avalanche White Bentonite Grey" at bounding box center [620, 230] width 116 height 20
select select "Avalanche White"
click at [562, 220] on select "Avalanche White Bentonite Grey" at bounding box center [620, 230] width 116 height 20
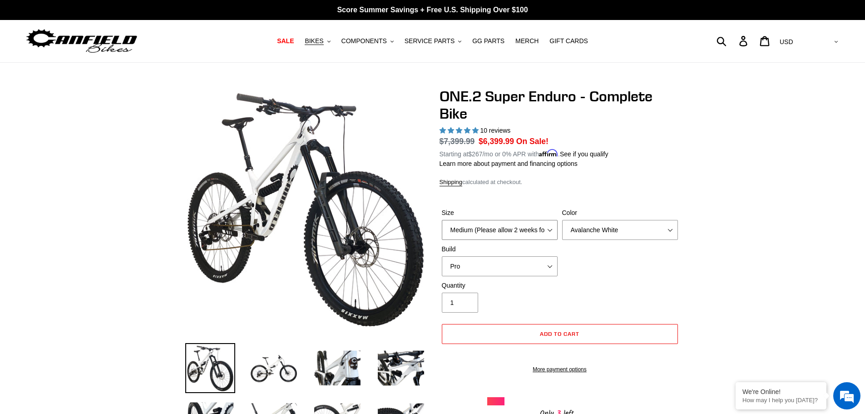
click at [531, 230] on select "Medium (Please allow 2 weeks for delivery) Large (Sold Out)" at bounding box center [500, 230] width 116 height 20
click at [523, 263] on select "Pro" at bounding box center [500, 266] width 116 height 20
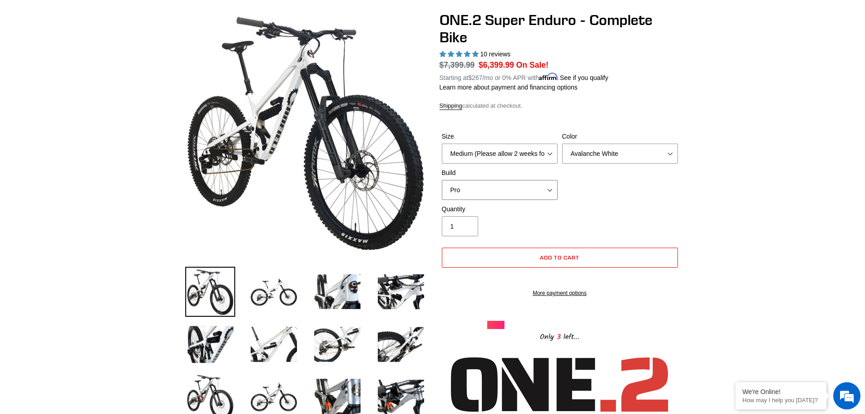
scroll to position [45, 0]
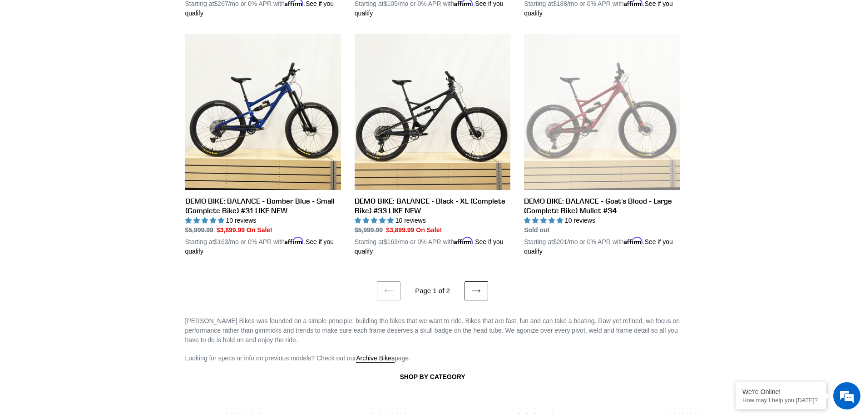
click at [472, 286] on icon at bounding box center [476, 290] width 9 height 9
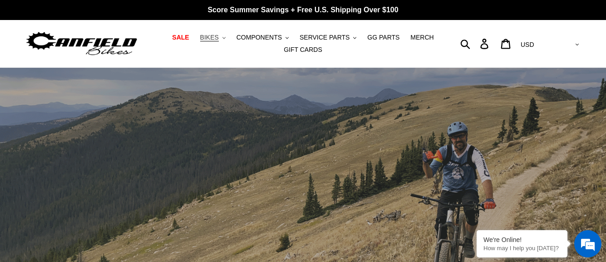
click at [219, 39] on span "BIKES" at bounding box center [209, 38] width 19 height 8
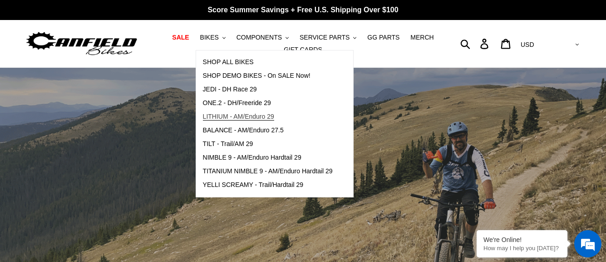
click at [248, 114] on span "LITHIUM - AM/Enduro 29" at bounding box center [238, 117] width 71 height 8
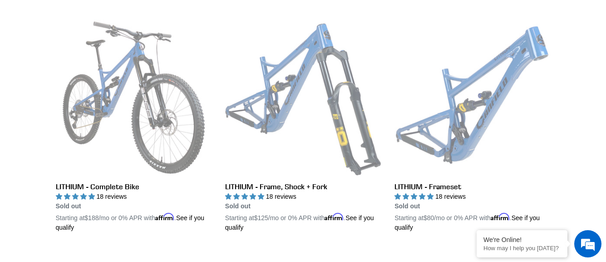
scroll to position [272, 0]
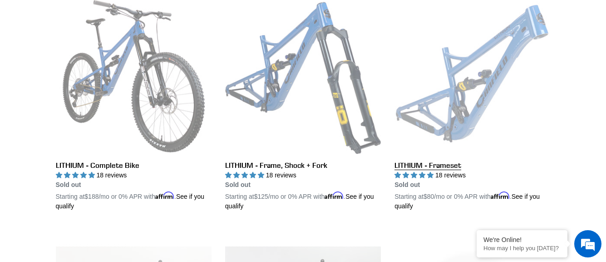
click at [427, 171] on link "LITHIUM - Frameset" at bounding box center [473, 104] width 156 height 213
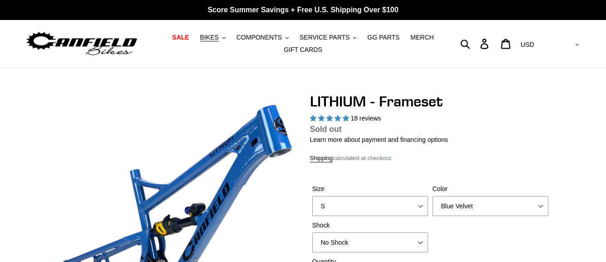
select select "highest-rating"
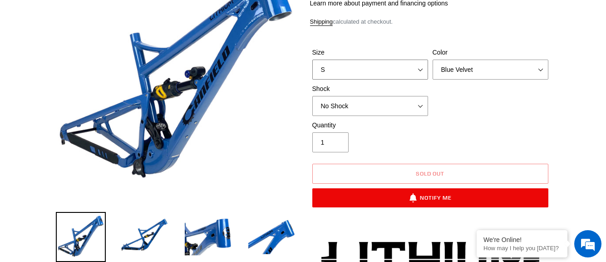
click at [377, 68] on select "S M L XL" at bounding box center [370, 69] width 116 height 20
click at [312, 59] on select "S M L XL" at bounding box center [370, 69] width 116 height 20
click at [365, 69] on select "S M L XL" at bounding box center [370, 69] width 116 height 20
click at [312, 59] on select "S M L XL" at bounding box center [370, 69] width 116 height 20
click at [355, 65] on select "S M L XL" at bounding box center [370, 69] width 116 height 20
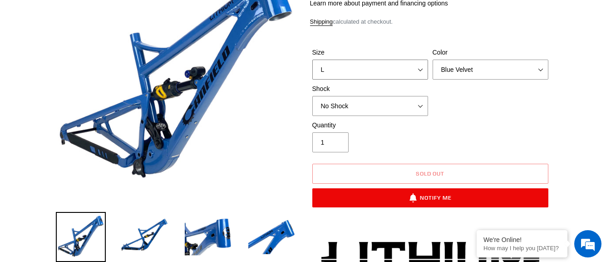
select select "XL"
click at [312, 59] on select "S M L XL" at bounding box center [370, 69] width 116 height 20
click at [477, 70] on select "Blue Velvet Stealth Black" at bounding box center [491, 69] width 116 height 20
select select "Stealth Black"
click at [433, 59] on select "Blue Velvet Stealth Black" at bounding box center [491, 69] width 116 height 20
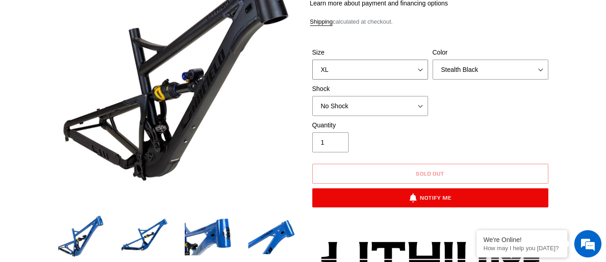
click at [366, 69] on select "S M L XL" at bounding box center [370, 69] width 116 height 20
select select "M"
click at [312, 59] on select "S M L XL" at bounding box center [370, 69] width 116 height 20
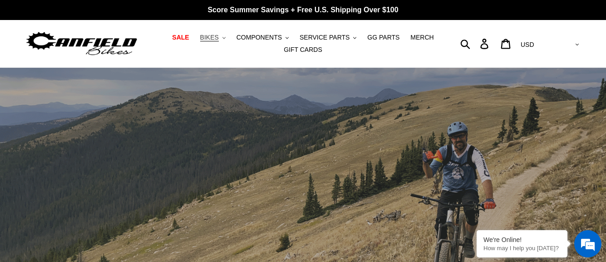
click at [219, 35] on span "BIKES" at bounding box center [209, 38] width 19 height 8
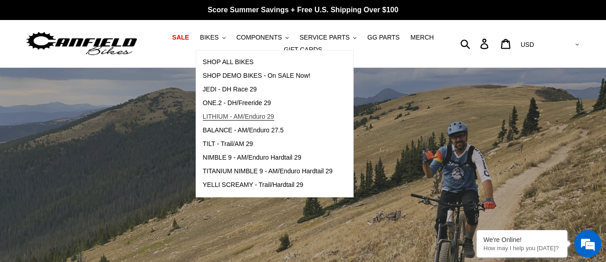
click at [245, 118] on span "LITHIUM - AM/Enduro 29" at bounding box center [238, 117] width 71 height 8
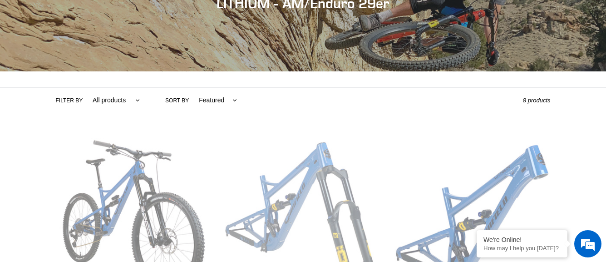
scroll to position [136, 0]
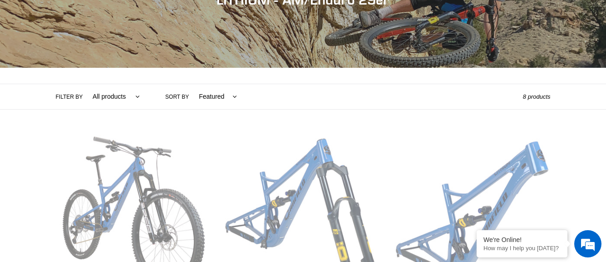
click at [129, 98] on select "All products 29er BFCM23 BFCM24 CBF DEMO BIKE [GEOGRAPHIC_DATA] Full Suspension…" at bounding box center [113, 96] width 59 height 25
select select "/collections/lithium-long-travel-29er/lithium"
click at [84, 84] on select "All products 29er BFCM23 BFCM24 CBF DEMO BIKE [GEOGRAPHIC_DATA] Full Suspension…" at bounding box center [113, 96] width 59 height 25
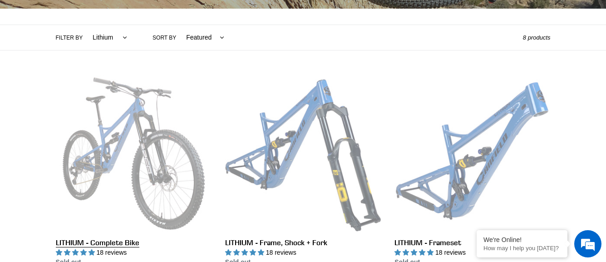
scroll to position [136, 0]
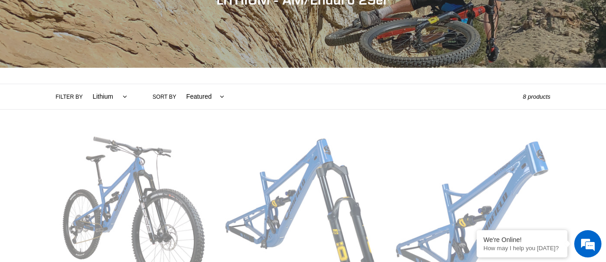
click at [192, 96] on select "Featured Best selling Alphabetically, A-Z Alphabetically, Z-A Price, low to hig…" at bounding box center [203, 96] width 50 height 25
click at [300, 95] on div "Filter by All products 29er BFCM23 BFCM24 CBF DEMO BIKE [GEOGRAPHIC_DATA] Full …" at bounding box center [289, 96] width 467 height 25
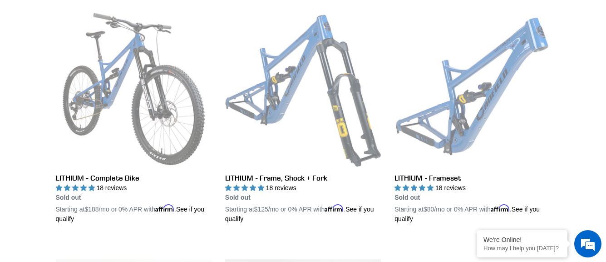
scroll to position [318, 0]
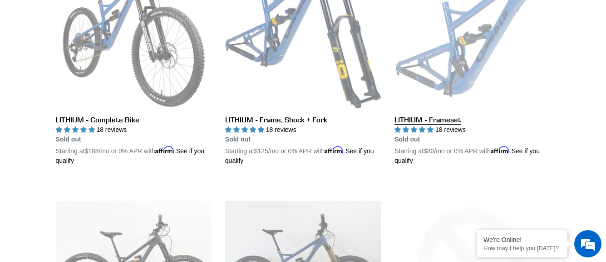
click at [436, 118] on link "LITHIUM - Frameset" at bounding box center [473, 59] width 156 height 213
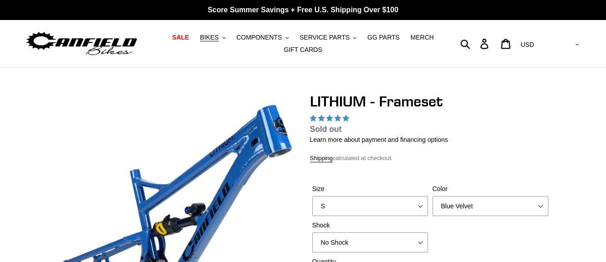
select select "highest-rating"
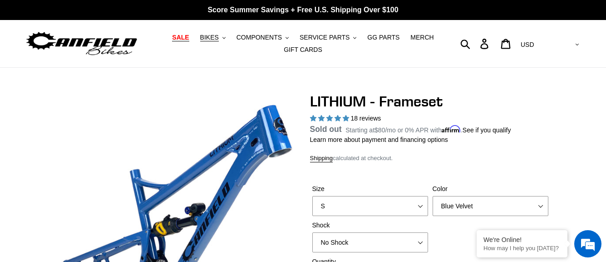
click at [189, 38] on span "SALE" at bounding box center [180, 38] width 17 height 8
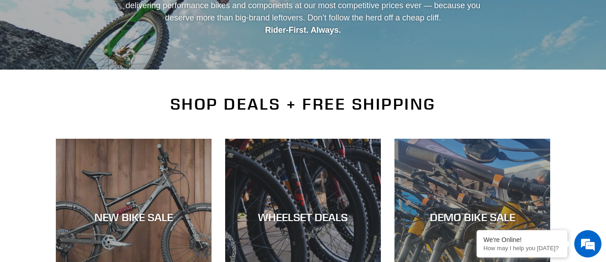
scroll to position [227, 0]
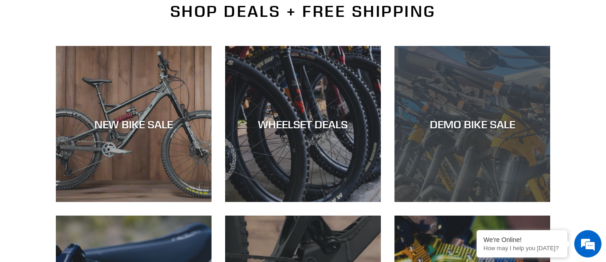
click at [478, 126] on div "DEMO BIKE SALE" at bounding box center [473, 123] width 156 height 13
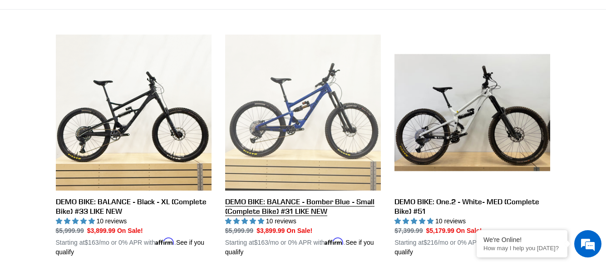
scroll to position [182, 0]
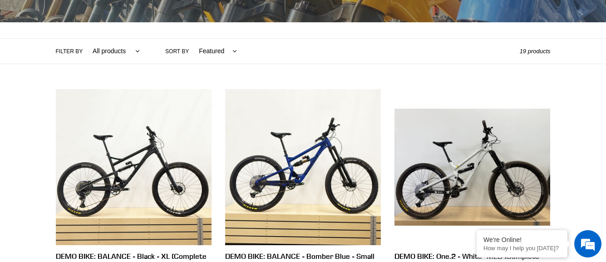
click at [106, 51] on select "All products balance BFCM23 DEMO BIKE Jedi Lithium Nimble 9 ONE.2 Tilt Yelli Sc…" at bounding box center [113, 51] width 59 height 25
select select "/collections/demo-bike-sale/lithium"
click at [84, 39] on select "All products balance BFCM23 DEMO BIKE Jedi Lithium Nimble 9 ONE.2 Tilt Yelli Sc…" at bounding box center [113, 51] width 59 height 25
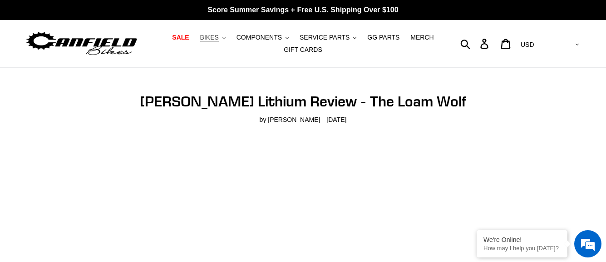
click at [213, 40] on span "BIKES" at bounding box center [209, 38] width 19 height 8
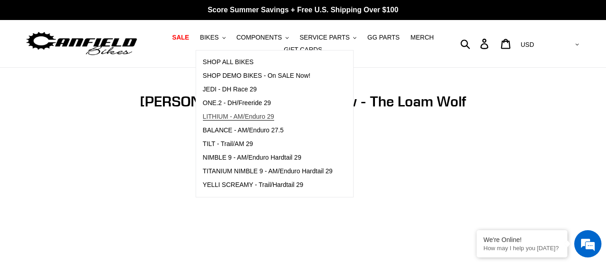
click at [228, 113] on span "LITHIUM - AM/Enduro 29" at bounding box center [238, 117] width 71 height 8
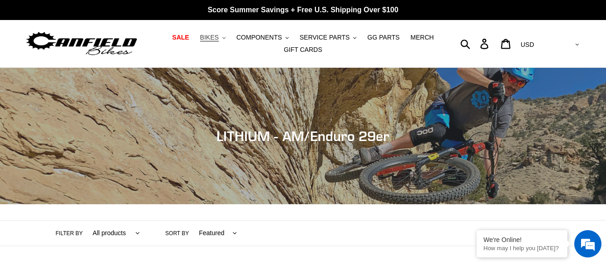
click at [218, 37] on span "BIKES" at bounding box center [209, 38] width 19 height 8
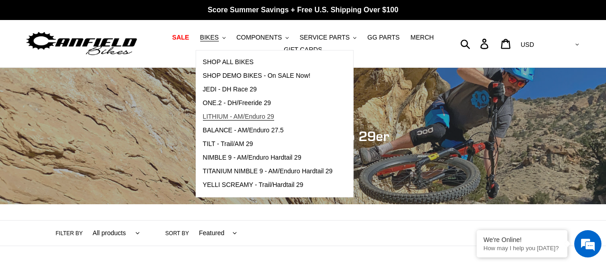
click at [240, 115] on span "LITHIUM - AM/Enduro 29" at bounding box center [238, 117] width 71 height 8
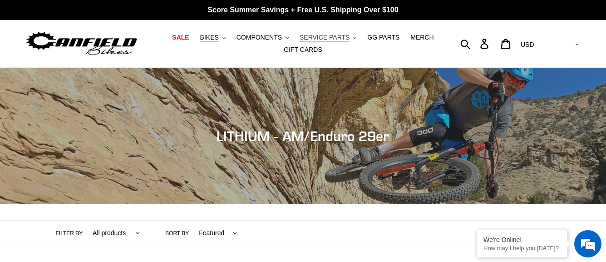
click at [334, 39] on span "SERVICE PARTS" at bounding box center [325, 38] width 50 height 8
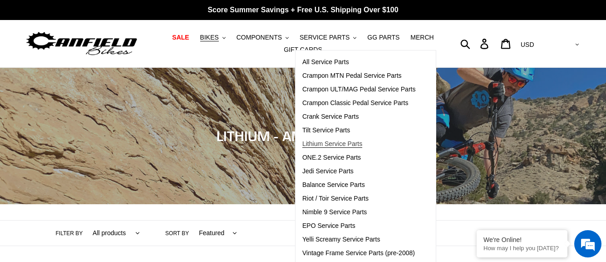
click at [345, 145] on span "Lithium Service Parts" at bounding box center [332, 144] width 60 height 8
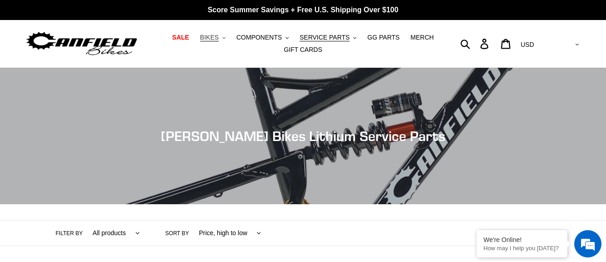
click at [227, 38] on button "BIKES .cls-1{fill:#231f20}" at bounding box center [213, 37] width 35 height 12
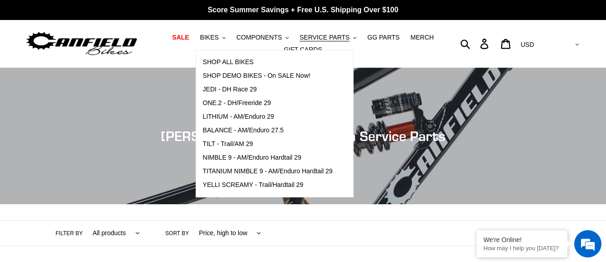
click at [165, 36] on ul "SALE BIKES .cls-1{fill:#231f20} SHOP ALL BIKES SHOP DEMO BIKES - On SALE Now! J…" at bounding box center [303, 43] width 278 height 25
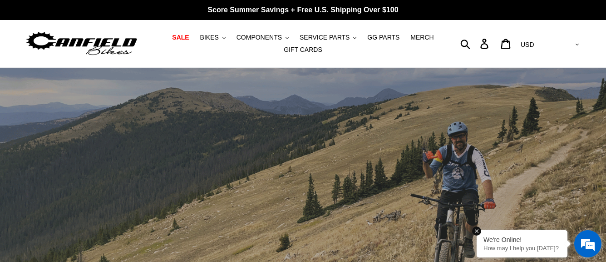
click at [530, 243] on div "We're Online!" at bounding box center [522, 239] width 77 height 7
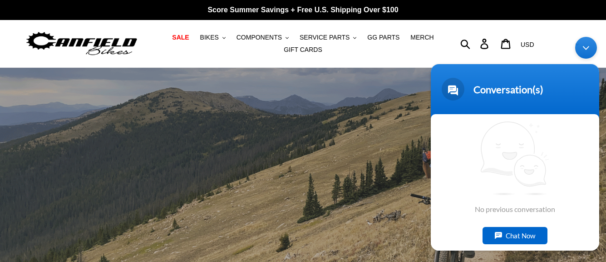
click at [501, 236] on div "Chat Now" at bounding box center [515, 235] width 65 height 17
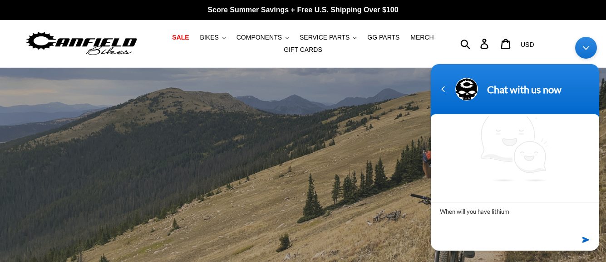
click at [492, 211] on textarea "When will you have lithium" at bounding box center [515, 218] width 168 height 32
click at [540, 212] on textarea "When will you have the lithium" at bounding box center [515, 218] width 168 height 32
type textarea "When will you have the lithium available again in a"
click at [219, 35] on span "BIKES" at bounding box center [209, 38] width 19 height 8
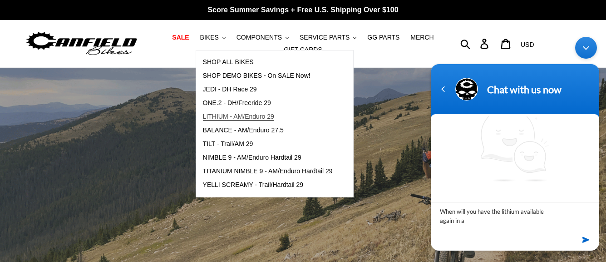
click at [240, 115] on span "LITHIUM - AM/Enduro 29" at bounding box center [238, 117] width 71 height 8
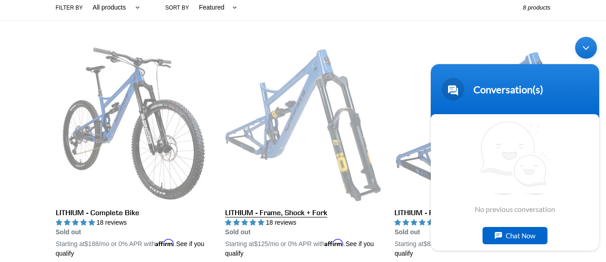
scroll to position [227, 0]
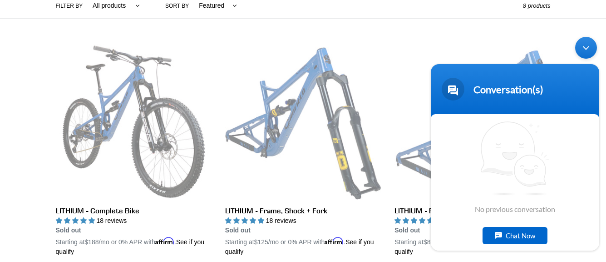
click at [585, 48] on div "Minimize live chat window" at bounding box center [586, 48] width 22 height 22
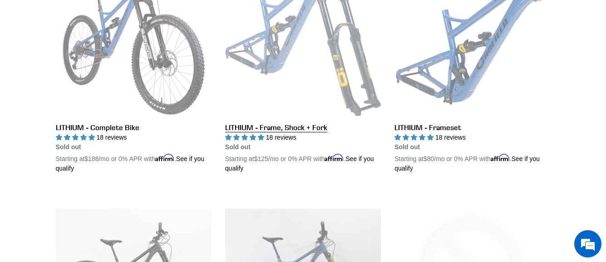
scroll to position [318, 0]
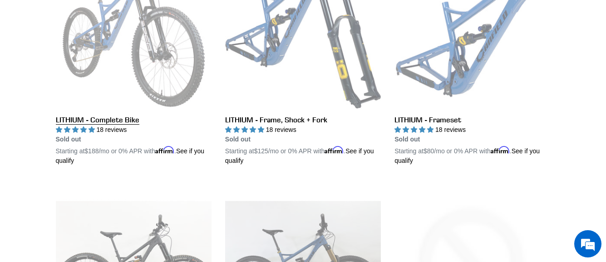
click at [101, 122] on link "LITHIUM - Complete Bike" at bounding box center [134, 59] width 156 height 213
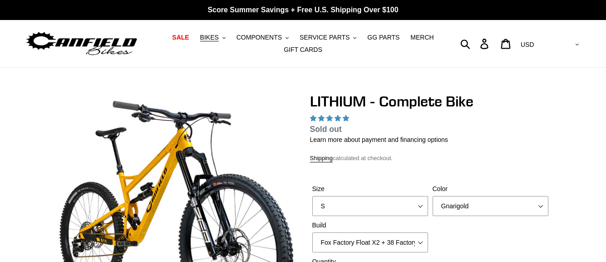
select select "highest-rating"
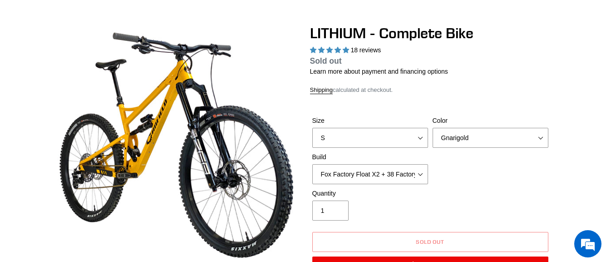
scroll to position [91, 0]
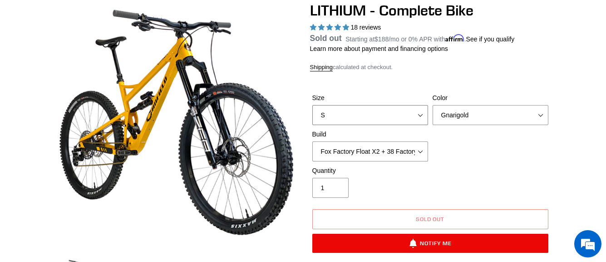
click at [347, 118] on select "S M L XL" at bounding box center [370, 115] width 116 height 20
select select "M"
click at [312, 116] on select "S M L XL" at bounding box center [370, 115] width 116 height 20
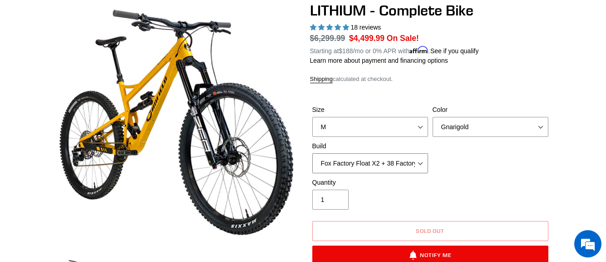
click at [375, 162] on select "Fox Factory Float X2 + 38 Factory Grip 2 170 + SRAM GX Fox Factory Float X2 + 3…" at bounding box center [370, 163] width 116 height 20
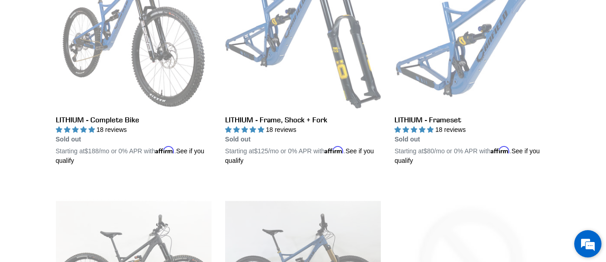
click at [586, 242] on em at bounding box center [588, 243] width 25 height 25
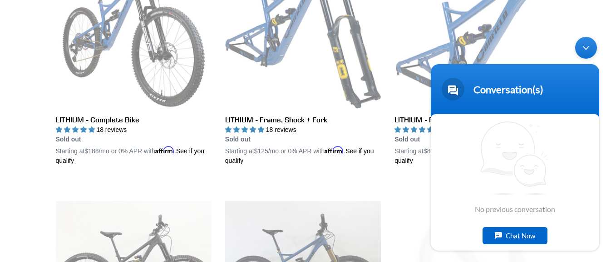
click at [518, 234] on div "Chat Now" at bounding box center [515, 235] width 65 height 17
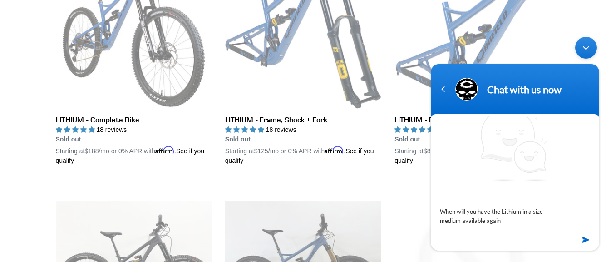
type textarea "When will you have the Lithium in a size medium available again?"
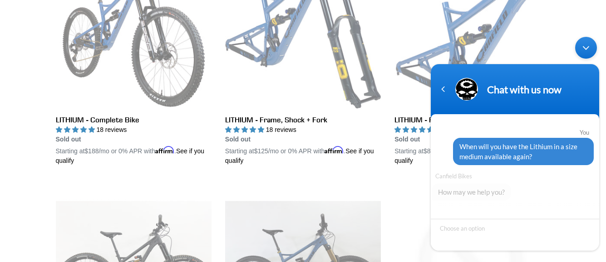
scroll to position [64, 0]
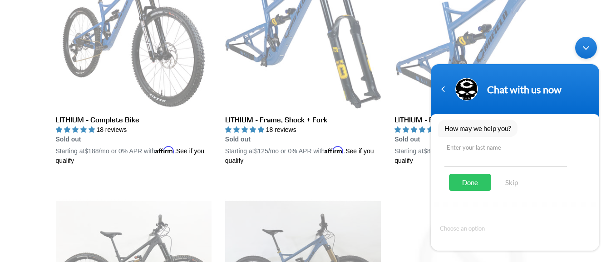
click at [462, 157] on input "text" at bounding box center [506, 156] width 123 height 22
type input "[PERSON_NAME]"
click at [471, 185] on div "Done" at bounding box center [470, 181] width 42 height 17
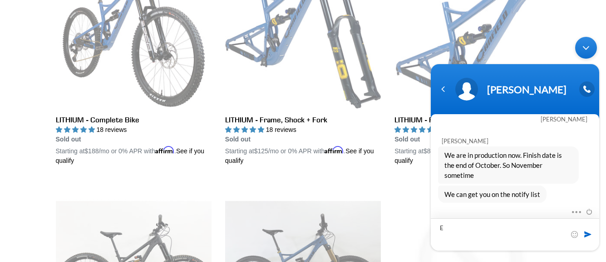
scroll to position [86, 0]
click at [532, 230] on textarea "Excellent. Thank you for the expediancy." at bounding box center [515, 234] width 168 height 32
click at [439, 226] on textarea "Excellent. Thank you for the expediency." at bounding box center [515, 234] width 168 height 32
type textarea "Not right now, but thank you for the expediency."
drag, startPoint x: 470, startPoint y: 236, endPoint x: 440, endPoint y: 228, distance: 31.0
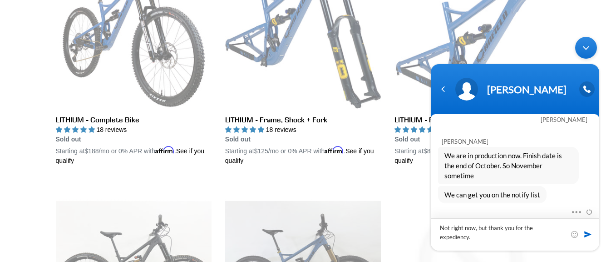
click at [440, 228] on textarea "Not right now, but thank you for the expediency." at bounding box center [515, 234] width 168 height 32
type textarea "[EMAIL_ADDRESS][DOMAIN_NAME]"
click at [587, 235] on span at bounding box center [588, 233] width 9 height 9
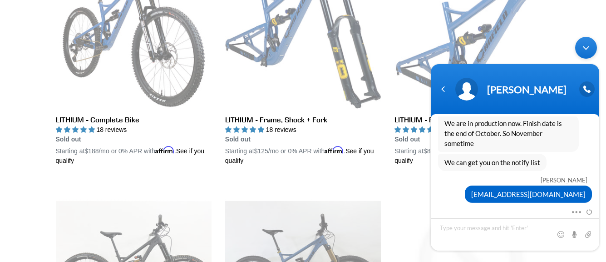
click at [589, 46] on div "Minimize live chat window" at bounding box center [586, 48] width 22 height 22
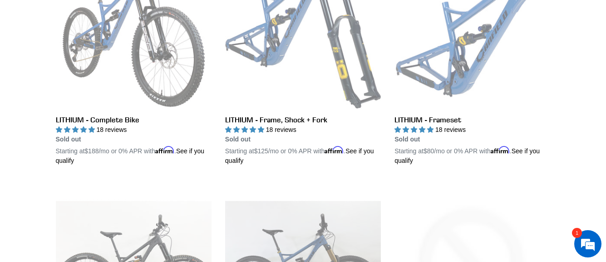
scroll to position [150, 0]
click at [590, 238] on em at bounding box center [588, 243] width 25 height 25
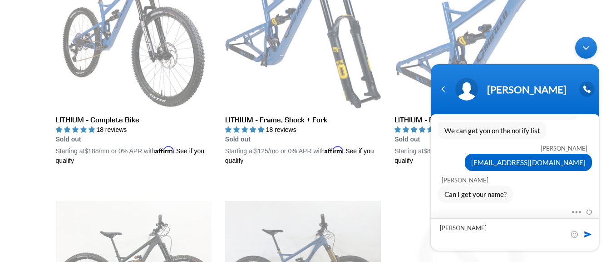
type textarea "[PERSON_NAME]"
click at [587, 237] on span at bounding box center [588, 233] width 9 height 9
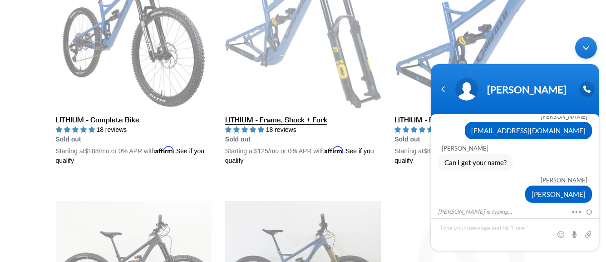
click at [280, 120] on link "LITHIUM - Frame, Shock + Fork" at bounding box center [303, 59] width 156 height 213
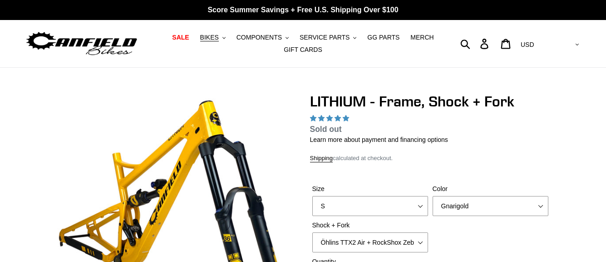
select select "highest-rating"
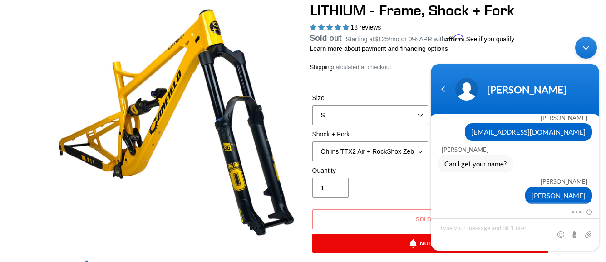
scroll to position [224, 0]
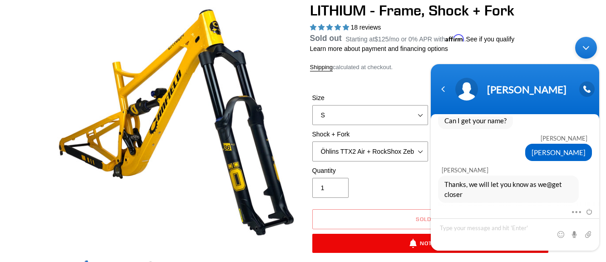
click at [588, 44] on div "Minimize live chat window" at bounding box center [586, 48] width 22 height 22
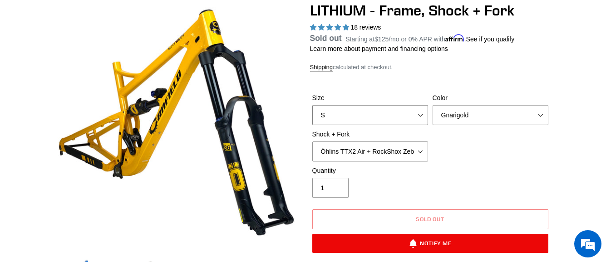
click at [414, 116] on select "S M L XL" at bounding box center [370, 115] width 116 height 20
select select "M"
click at [312, 116] on select "S M L XL" at bounding box center [370, 115] width 116 height 20
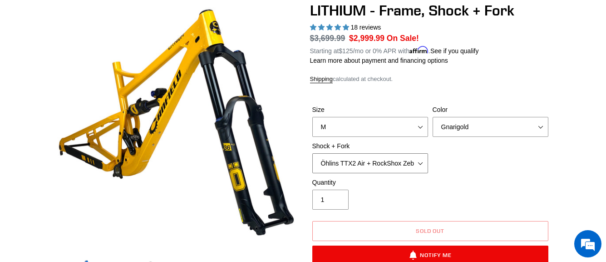
click at [404, 164] on select "Öhlins TTX2 Air + RockShox Zeb Ultimate 170mm Fox FLOAT X2 Factory + Fox 38 FLO…" at bounding box center [370, 163] width 116 height 20
select select "Fox FLOAT X2 Factory + Fox 38 FLOAT Factory 170mm"
click at [312, 153] on select "Öhlins TTX2 Air + RockShox Zeb Ultimate 170mm Fox FLOAT X2 Factory + Fox 38 FLO…" at bounding box center [370, 163] width 116 height 20
